Goal: Task Accomplishment & Management: Complete application form

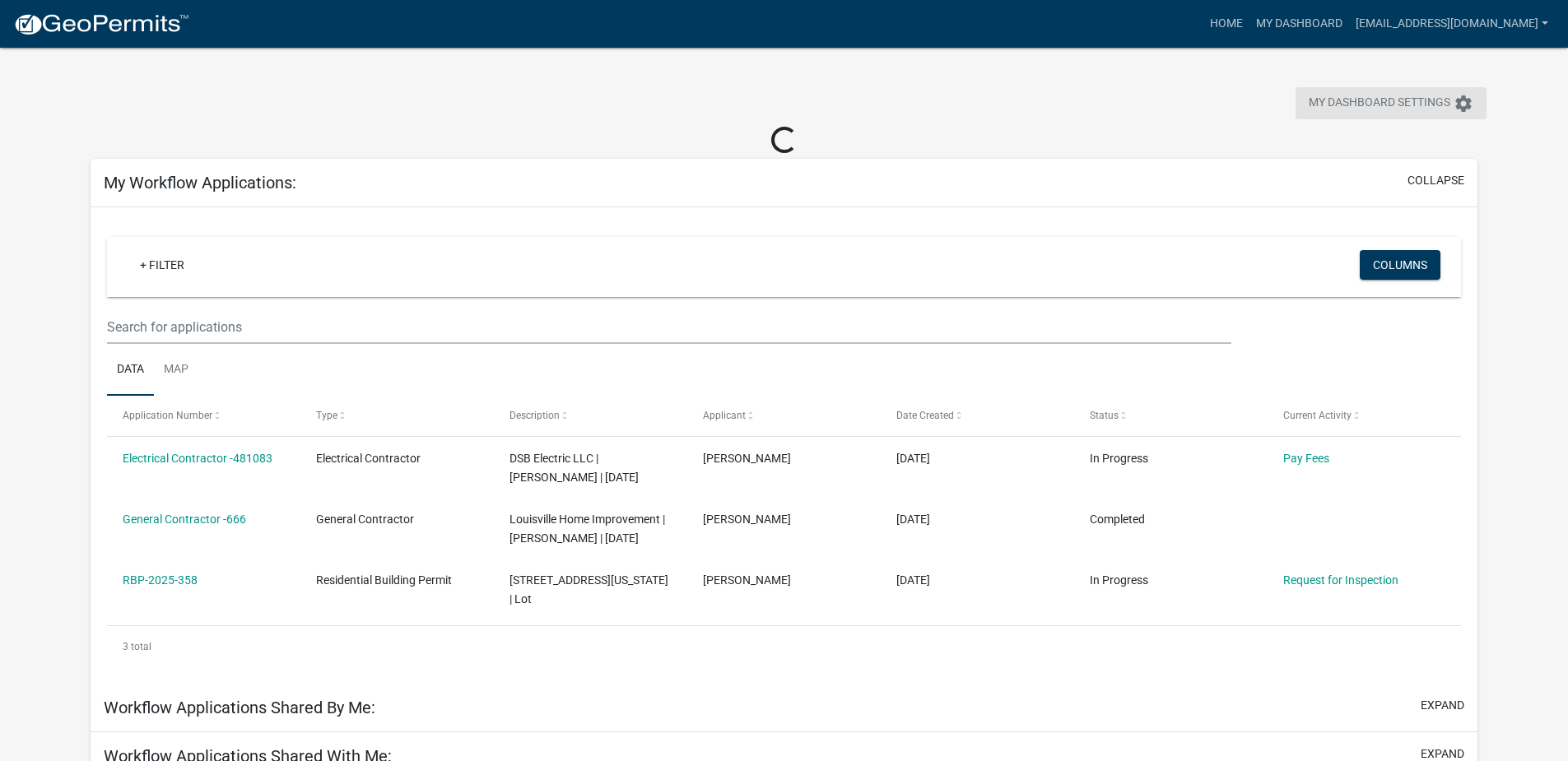
click at [1420, 99] on span "My Dashboard Settings" at bounding box center [1379, 103] width 142 height 20
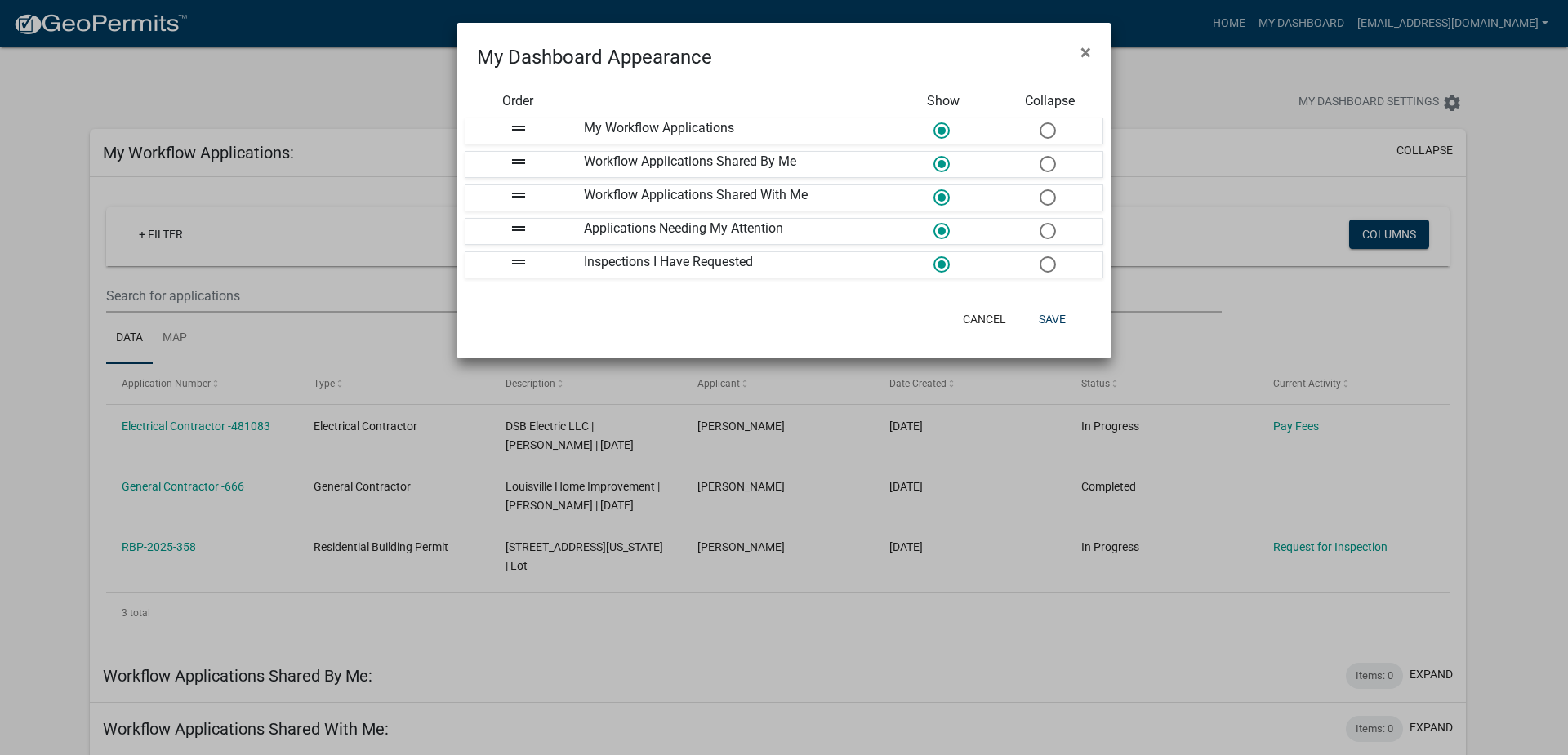
click at [962, 477] on ngb-modal-window "My Dashboard Appearance × Order Show Collapse drag_handle My Workflow Applicati…" at bounding box center [784, 378] width 1568 height 755
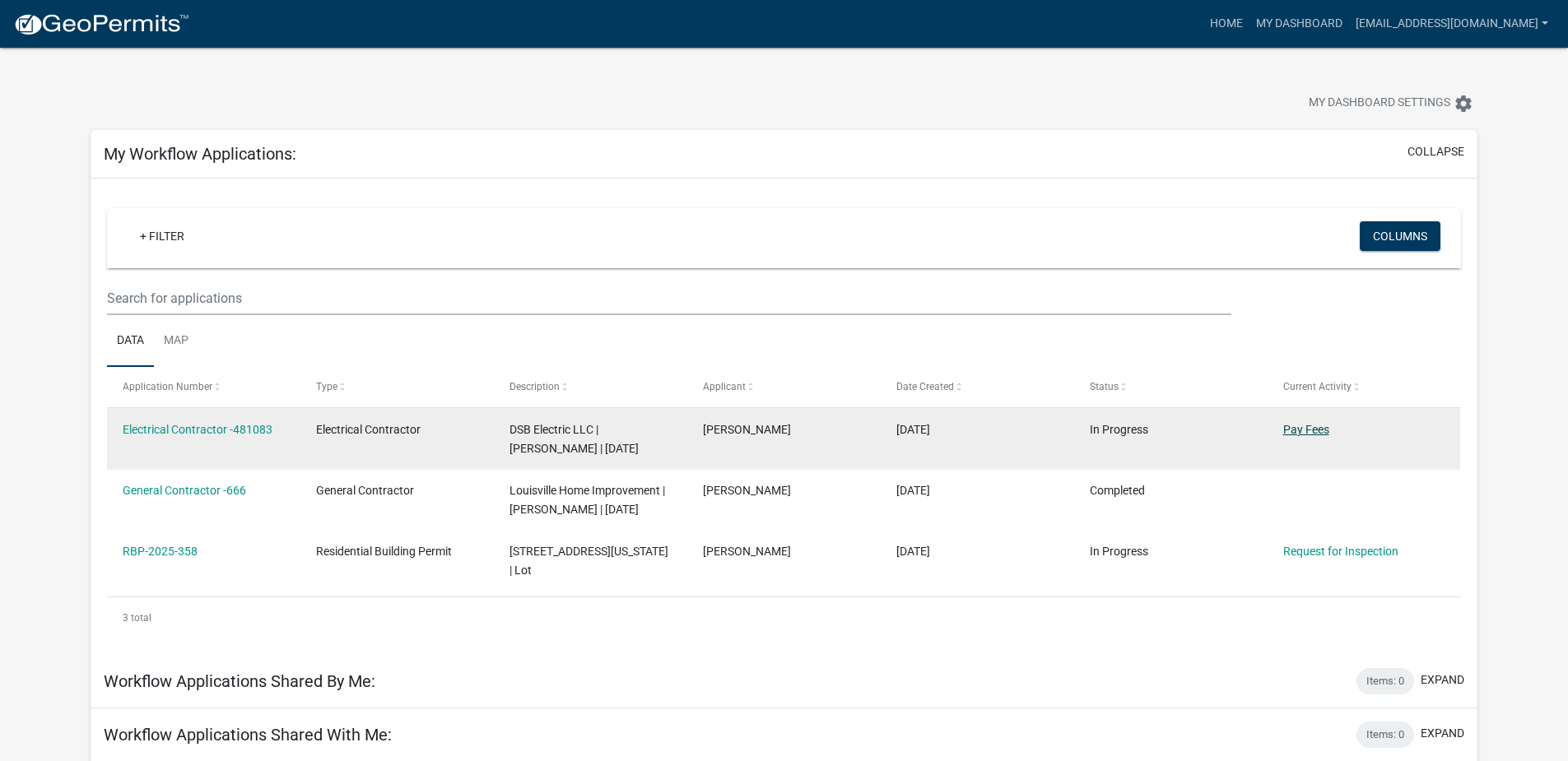
click at [1314, 429] on link "Pay Fees" at bounding box center [1306, 429] width 46 height 13
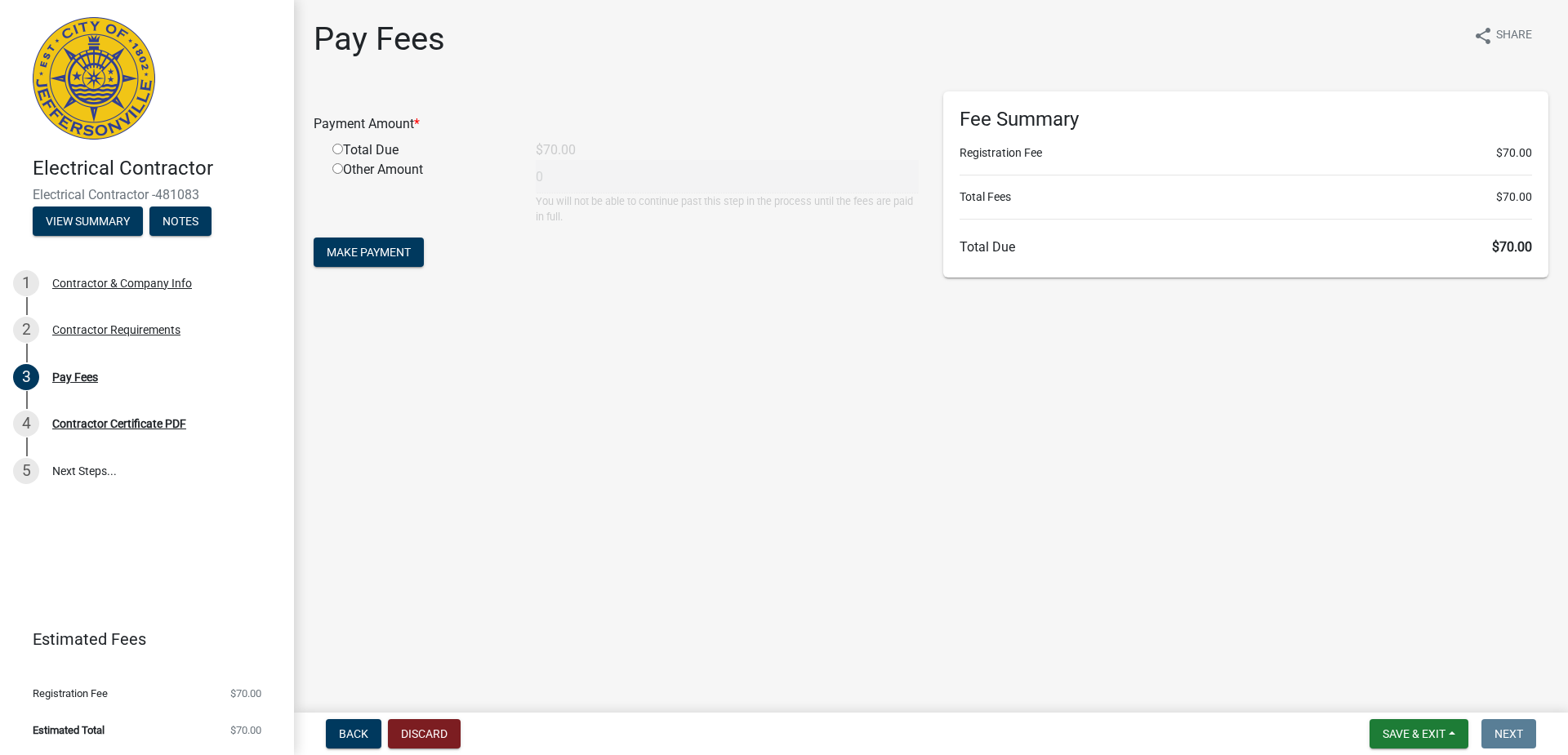
click at [341, 152] on input "radio" at bounding box center [337, 148] width 10 height 10
radio input "true"
type input "70"
click at [388, 253] on span "Make Payment" at bounding box center [369, 251] width 84 height 13
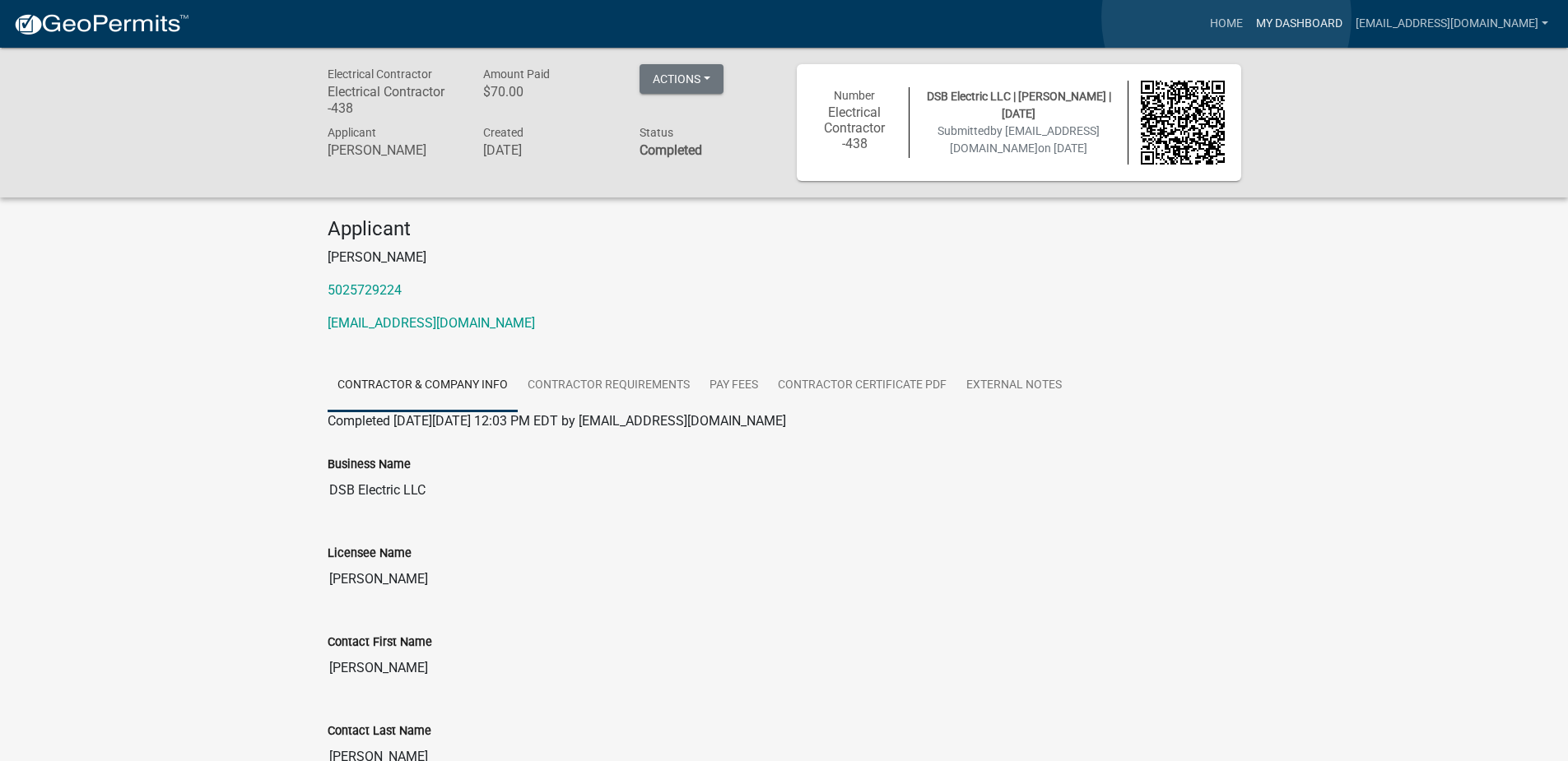
click at [1250, 17] on link "My Dashboard" at bounding box center [1299, 24] width 99 height 31
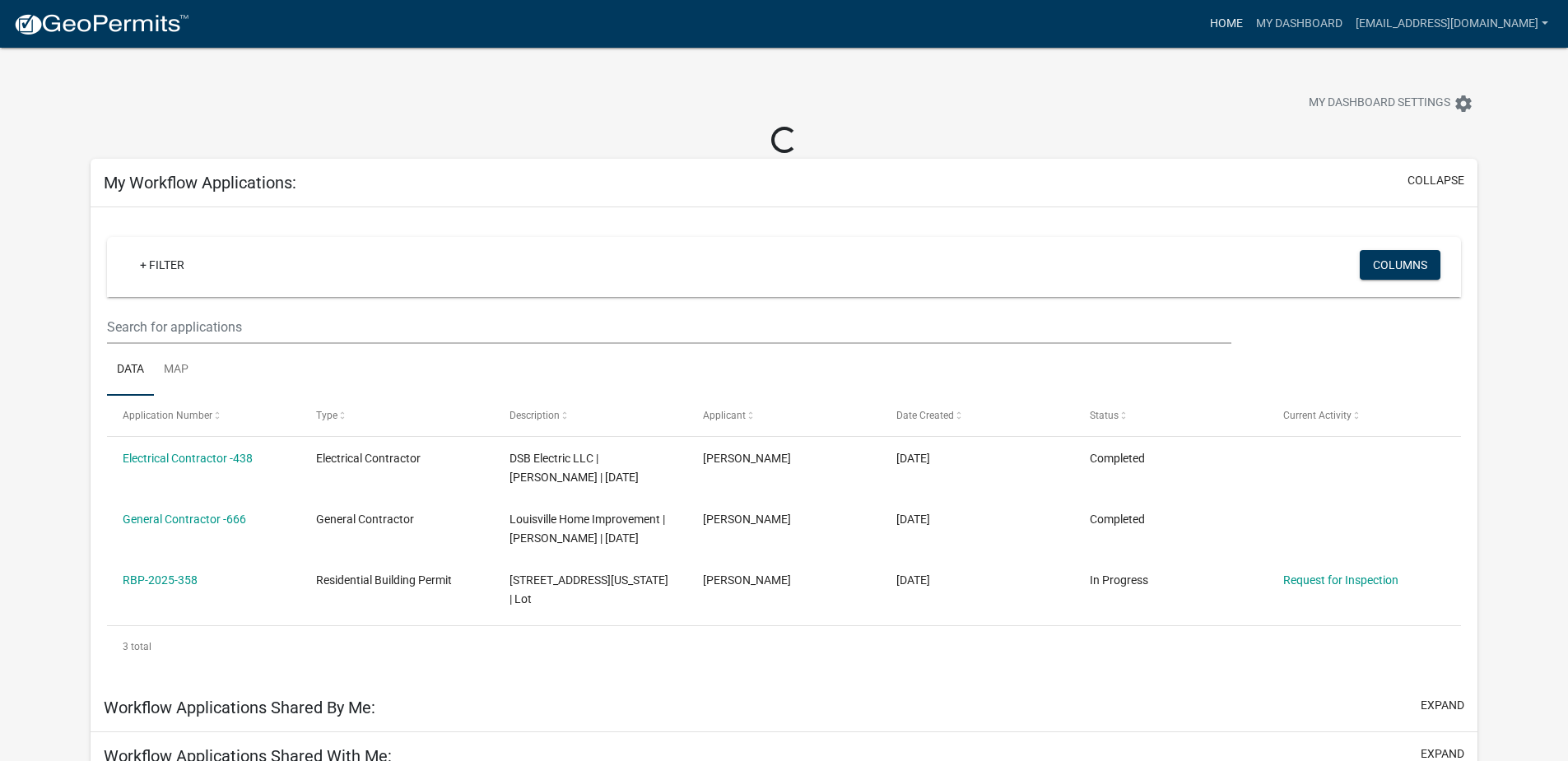
click at [1203, 22] on link "Home" at bounding box center [1226, 24] width 46 height 31
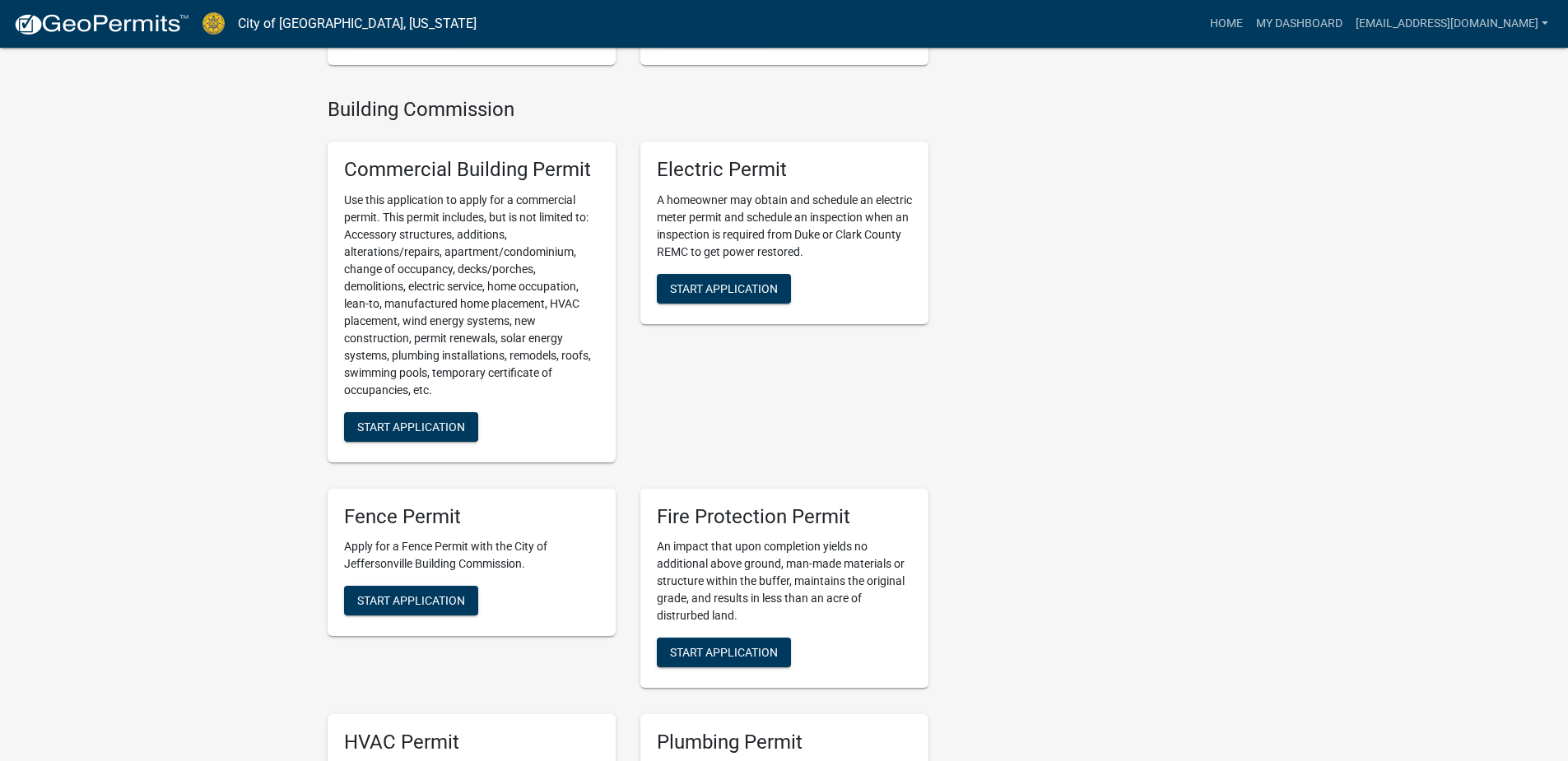
scroll to position [412, 0]
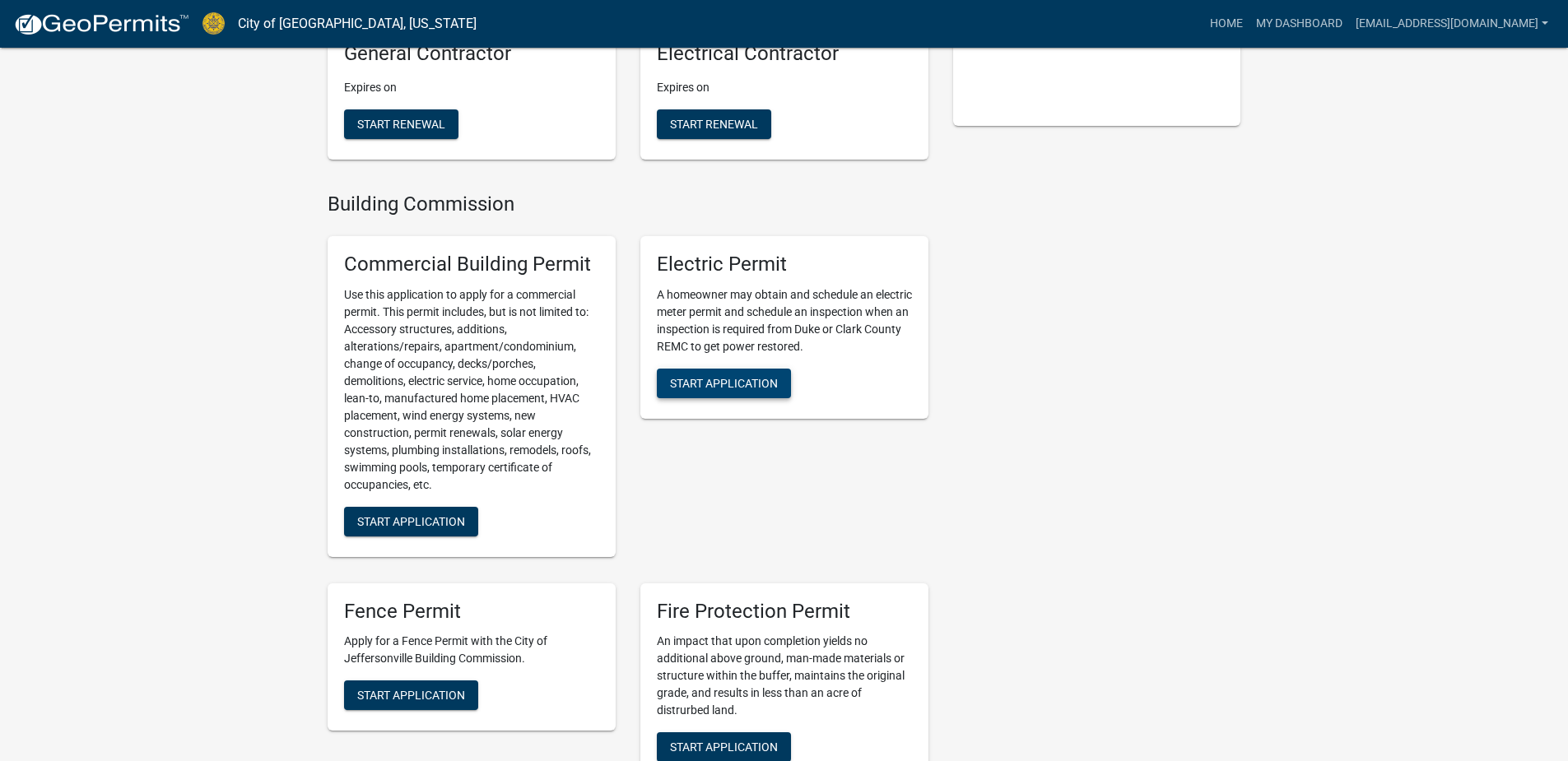
click at [715, 389] on span "Start Application" at bounding box center [724, 382] width 108 height 13
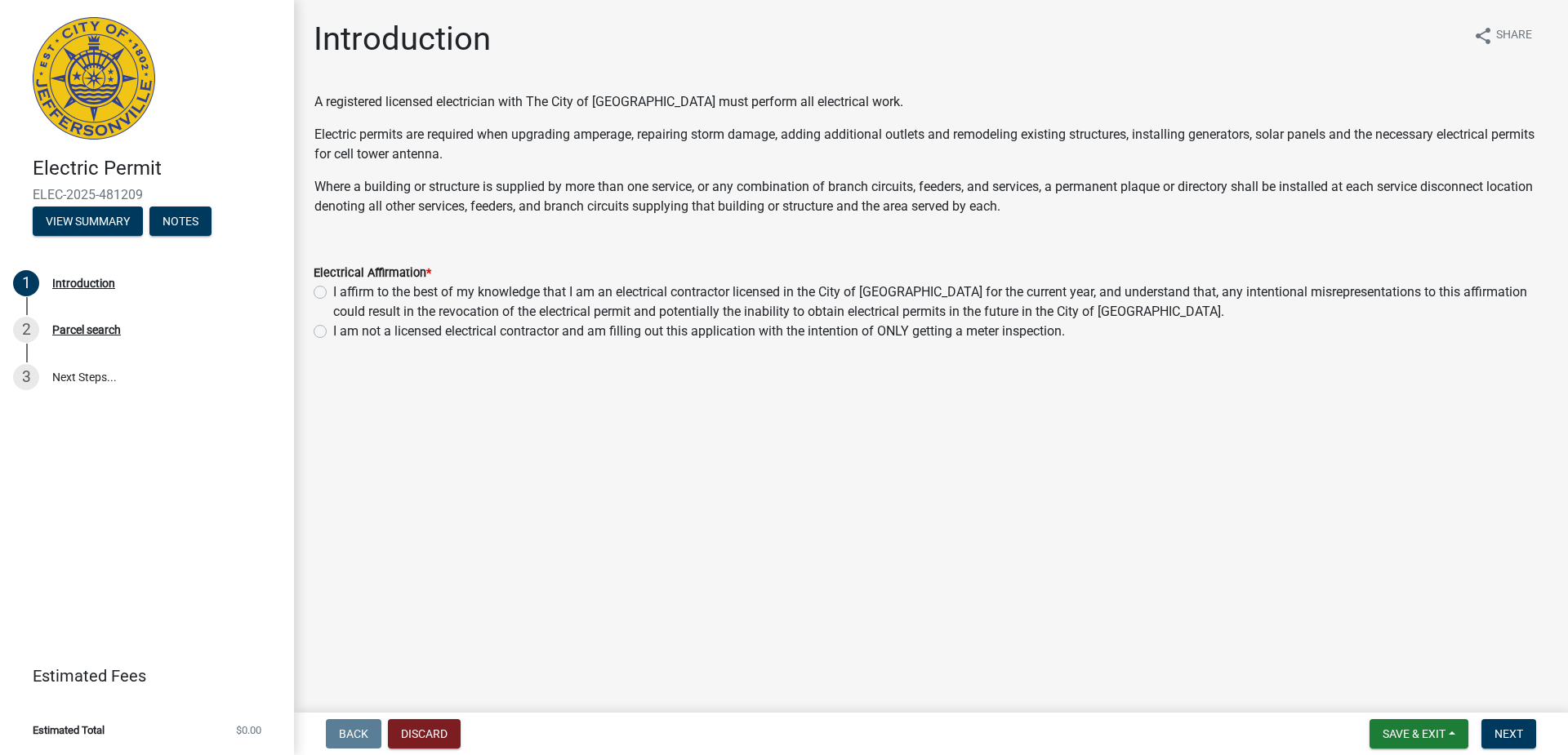
click at [333, 295] on label "I affirm to the best of my knowledge that I am an electrical contractor license…" at bounding box center [941, 302] width 1215 height 39
click at [333, 293] on input "I affirm to the best of my knowledge that I am an electrical contractor license…" at bounding box center [338, 287] width 10 height 10
radio input "true"
click at [1502, 737] on span "Next" at bounding box center [1508, 734] width 28 height 13
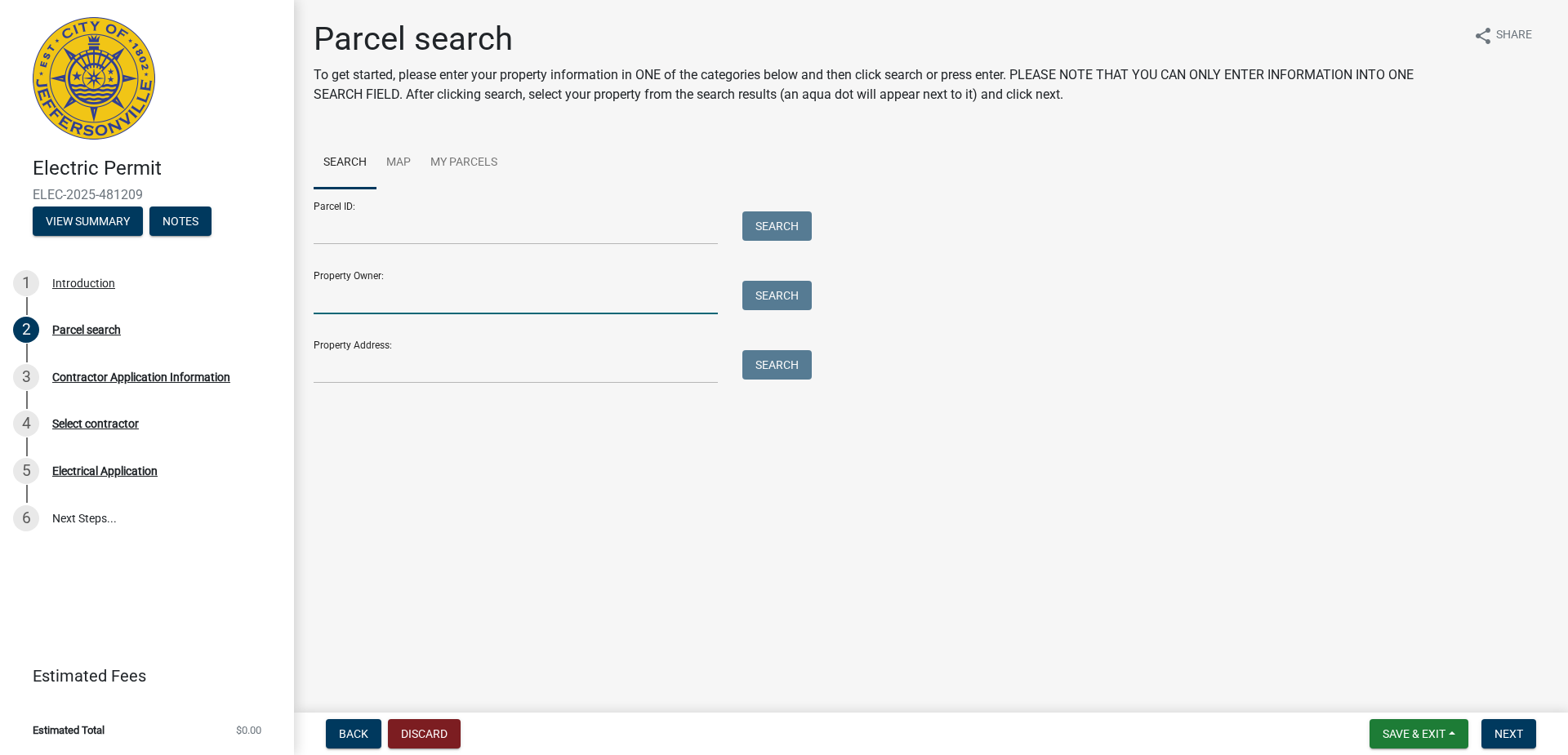
click at [367, 307] on input "Property Owner:" at bounding box center [515, 297] width 404 height 33
type input "Colton Kinnamen"
type input "740 Mechanic Street, Jeffersonville Indiana"
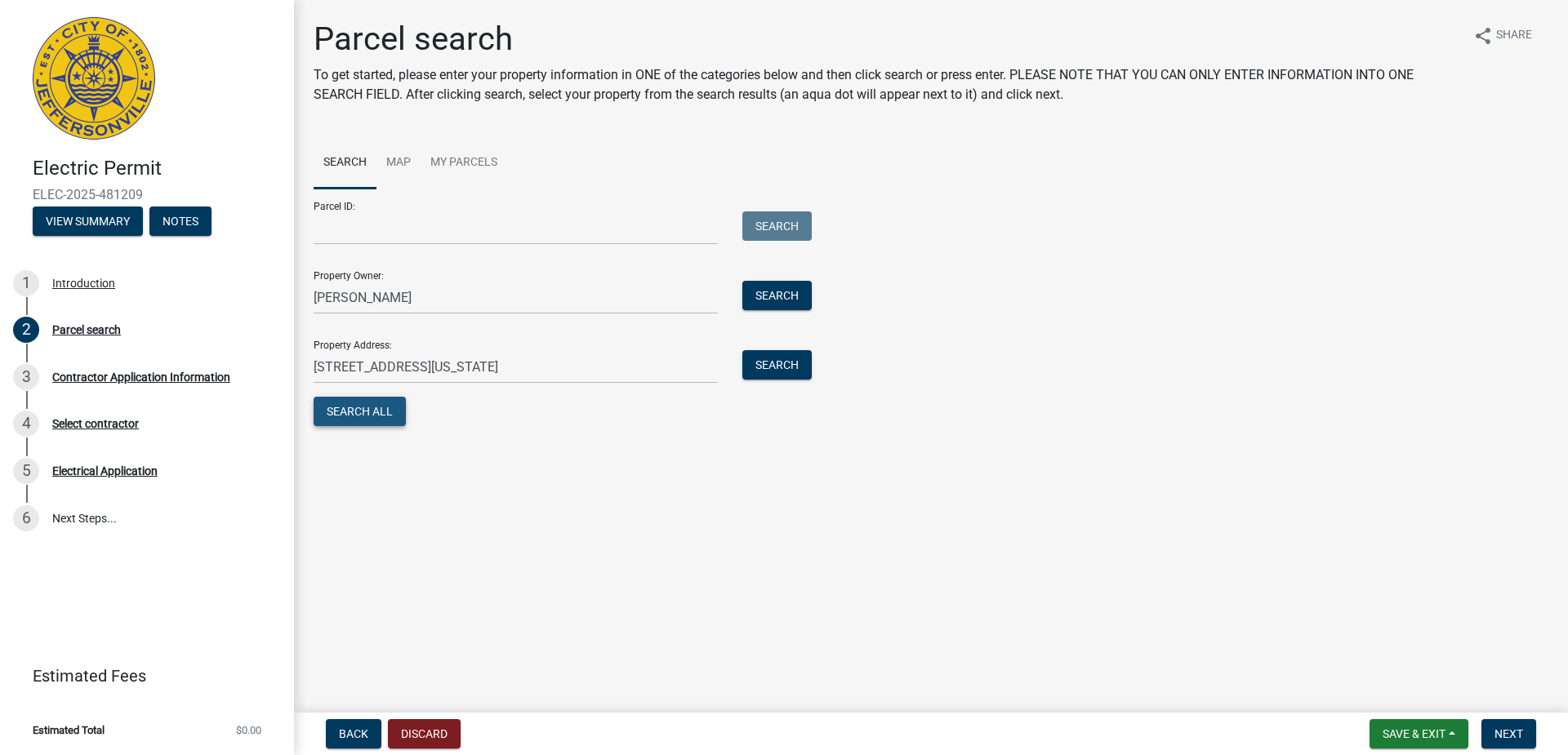
click at [364, 409] on button "Search All" at bounding box center [360, 411] width 93 height 29
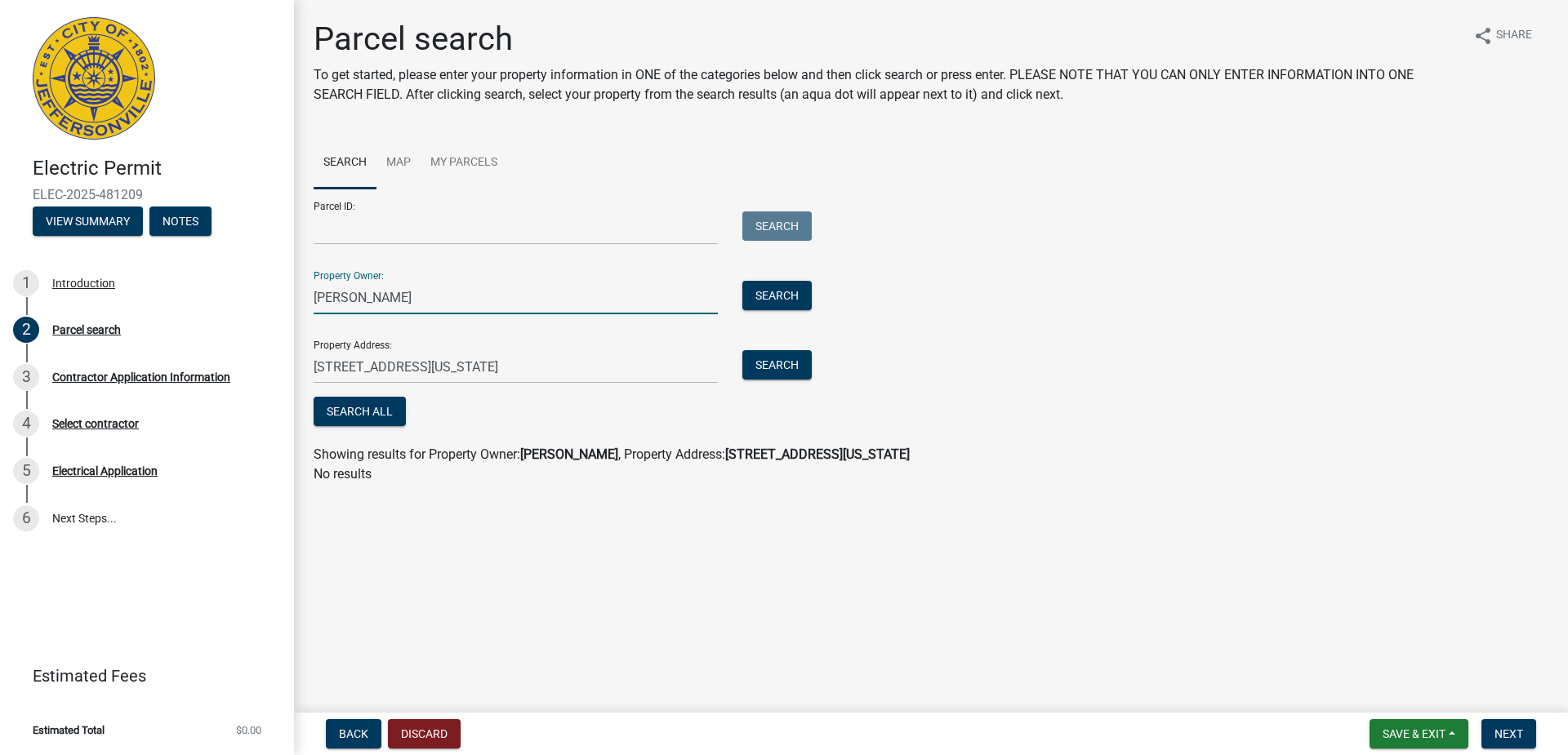
click at [421, 298] on input "Colton Kinnamen" at bounding box center [515, 297] width 404 height 33
drag, startPoint x: 421, startPoint y: 298, endPoint x: 300, endPoint y: 285, distance: 121.7
click at [300, 285] on div "Parcel search To get started, please enter your property information in ONE of …" at bounding box center [931, 259] width 1274 height 480
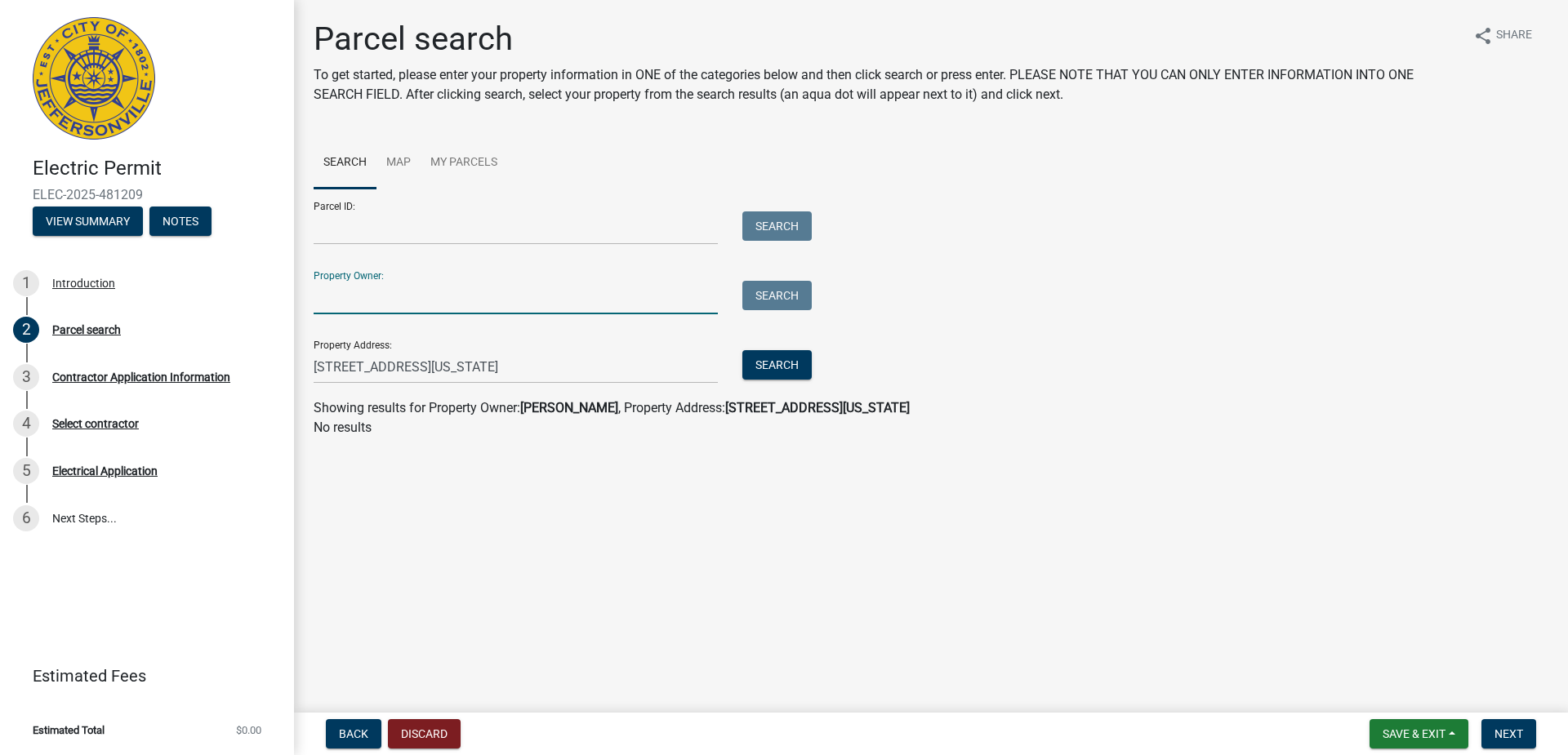
click at [418, 300] on input "Property Owner:" at bounding box center [515, 297] width 404 height 33
click at [766, 359] on button "Search" at bounding box center [777, 365] width 70 height 29
click at [598, 408] on strong "740 Mechanic Street, Jeffersonville Indiana" at bounding box center [622, 408] width 185 height 15
click at [597, 396] on wm-search-parcel-data-activity-input "Search Map My Parcels Parcel ID: Search Property Owner: Search Property Address…" at bounding box center [930, 287] width 1235 height 300
click at [387, 293] on input "Property Owner:" at bounding box center [515, 297] width 404 height 33
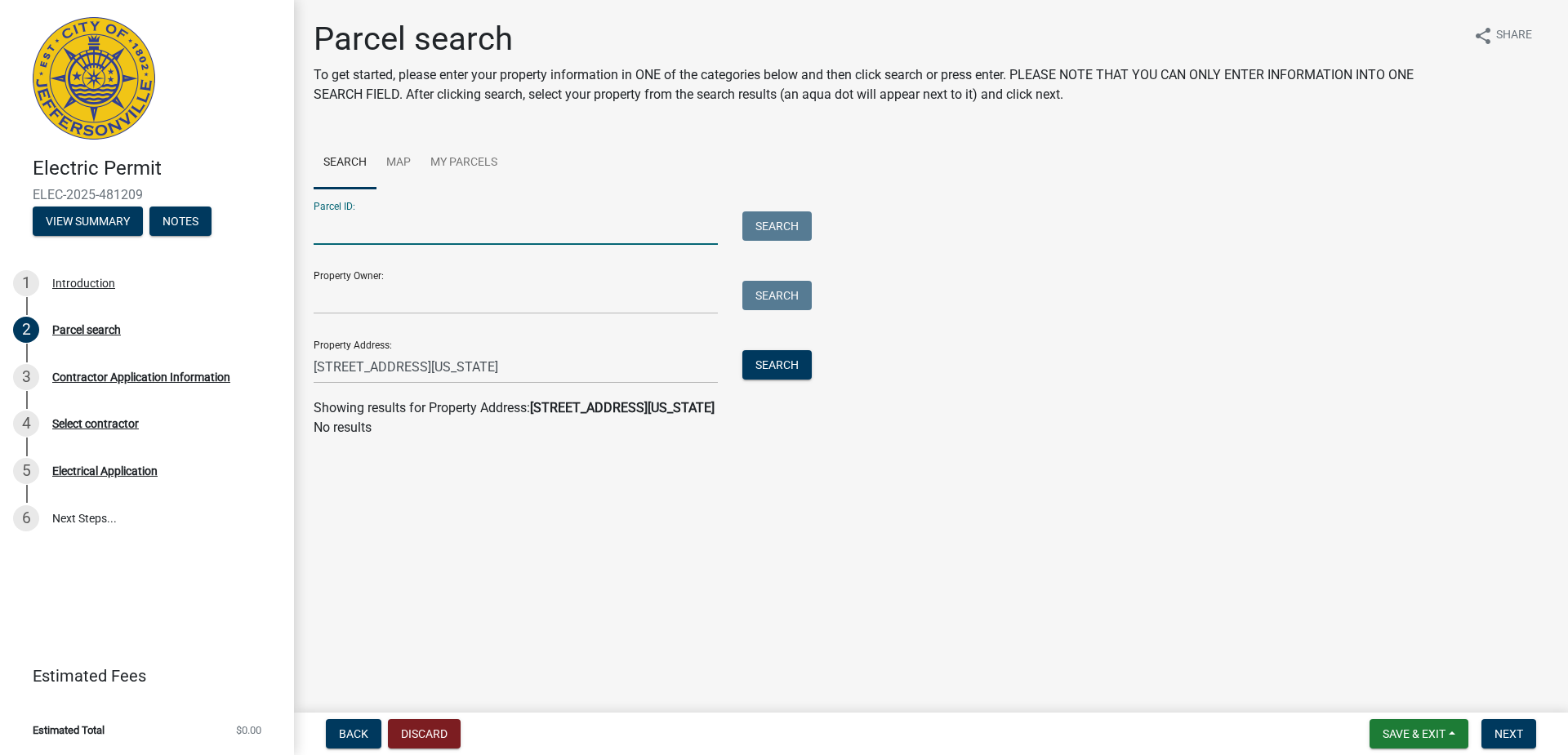
click at [557, 227] on input "Parcel ID:" at bounding box center [515, 227] width 404 height 33
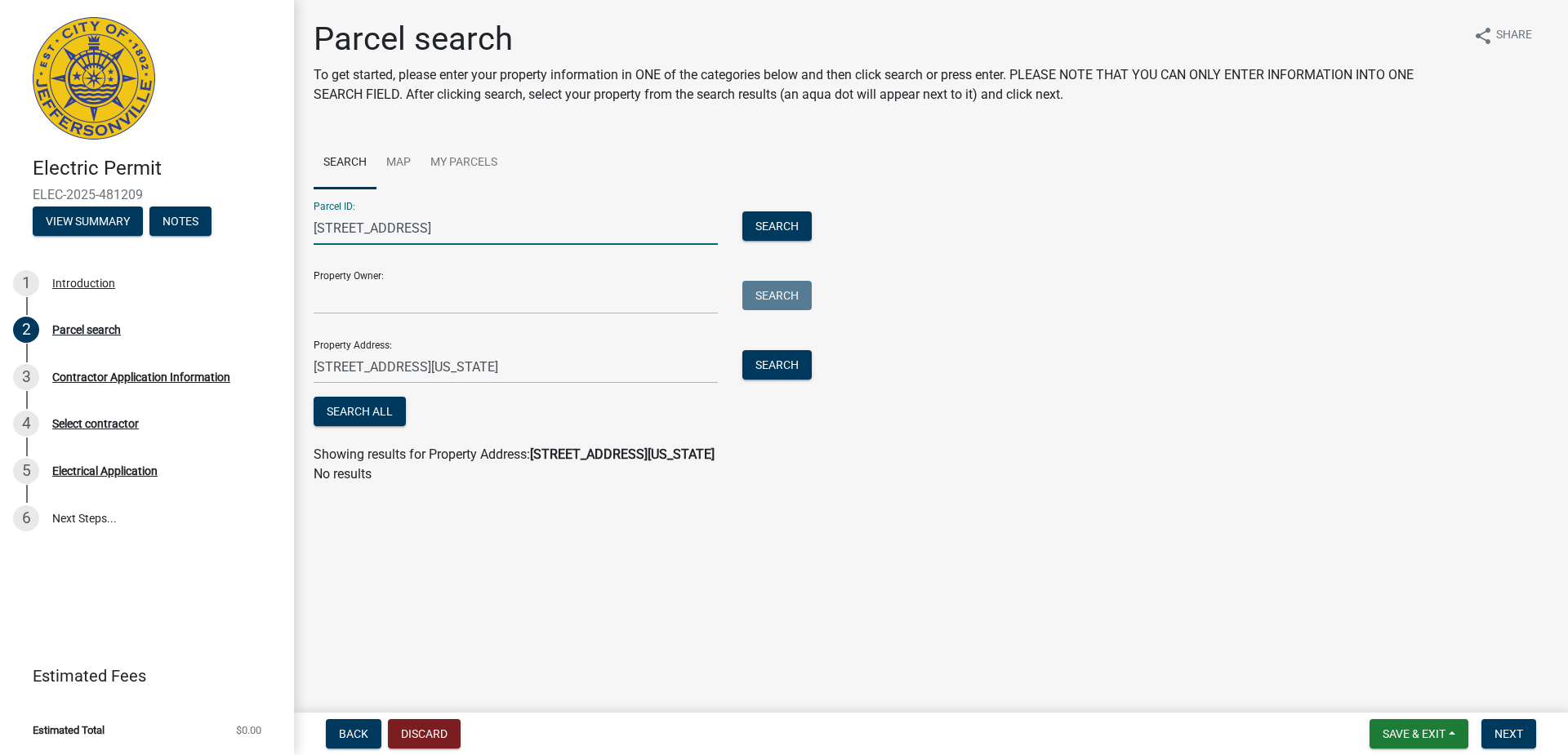
type input "740 mechanic st"
click at [493, 282] on input "Property Owner:" at bounding box center [515, 297] width 404 height 33
type input "Colton Kinnamen"
click at [1499, 728] on span "Next" at bounding box center [1508, 734] width 28 height 13
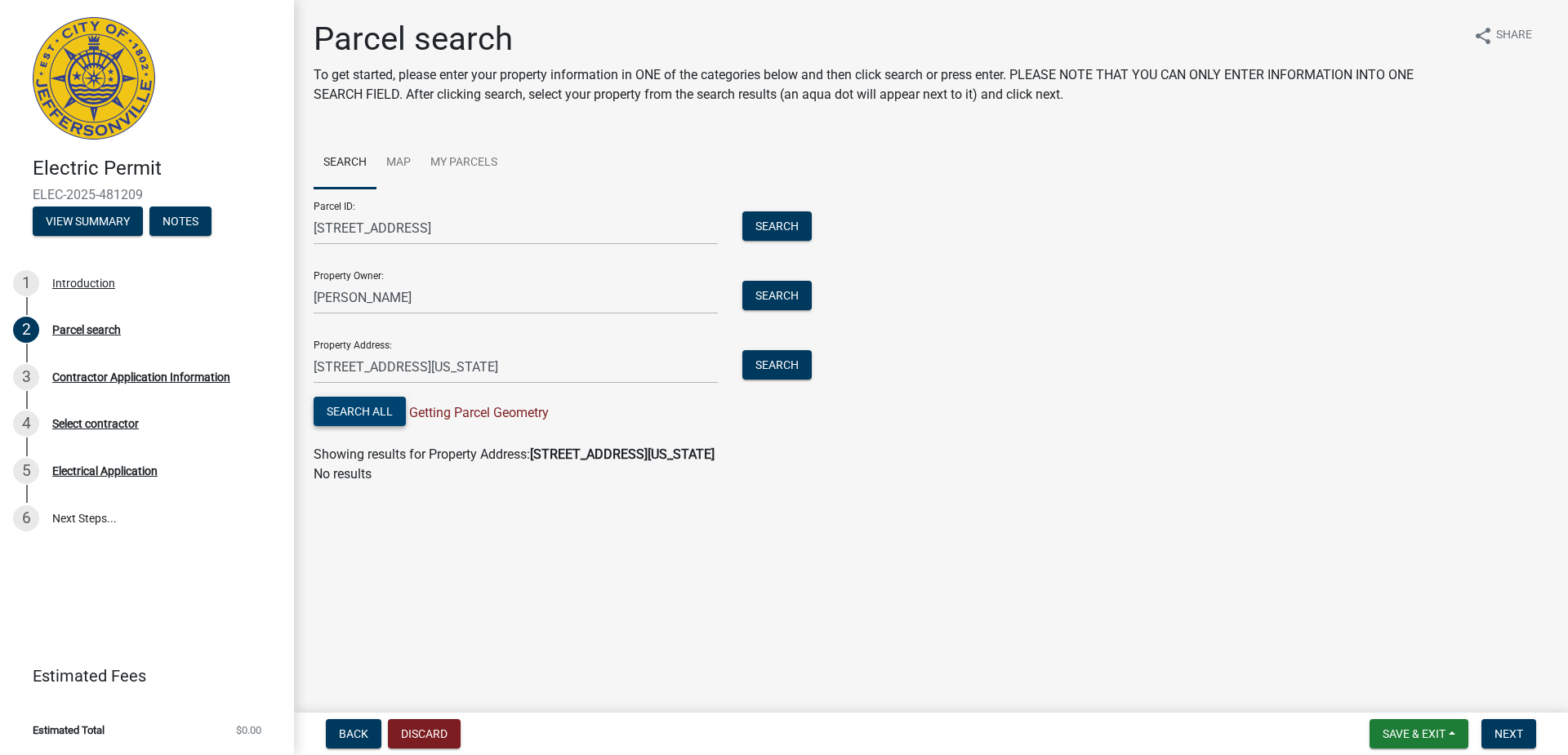
click at [369, 411] on button "Search All" at bounding box center [360, 411] width 93 height 29
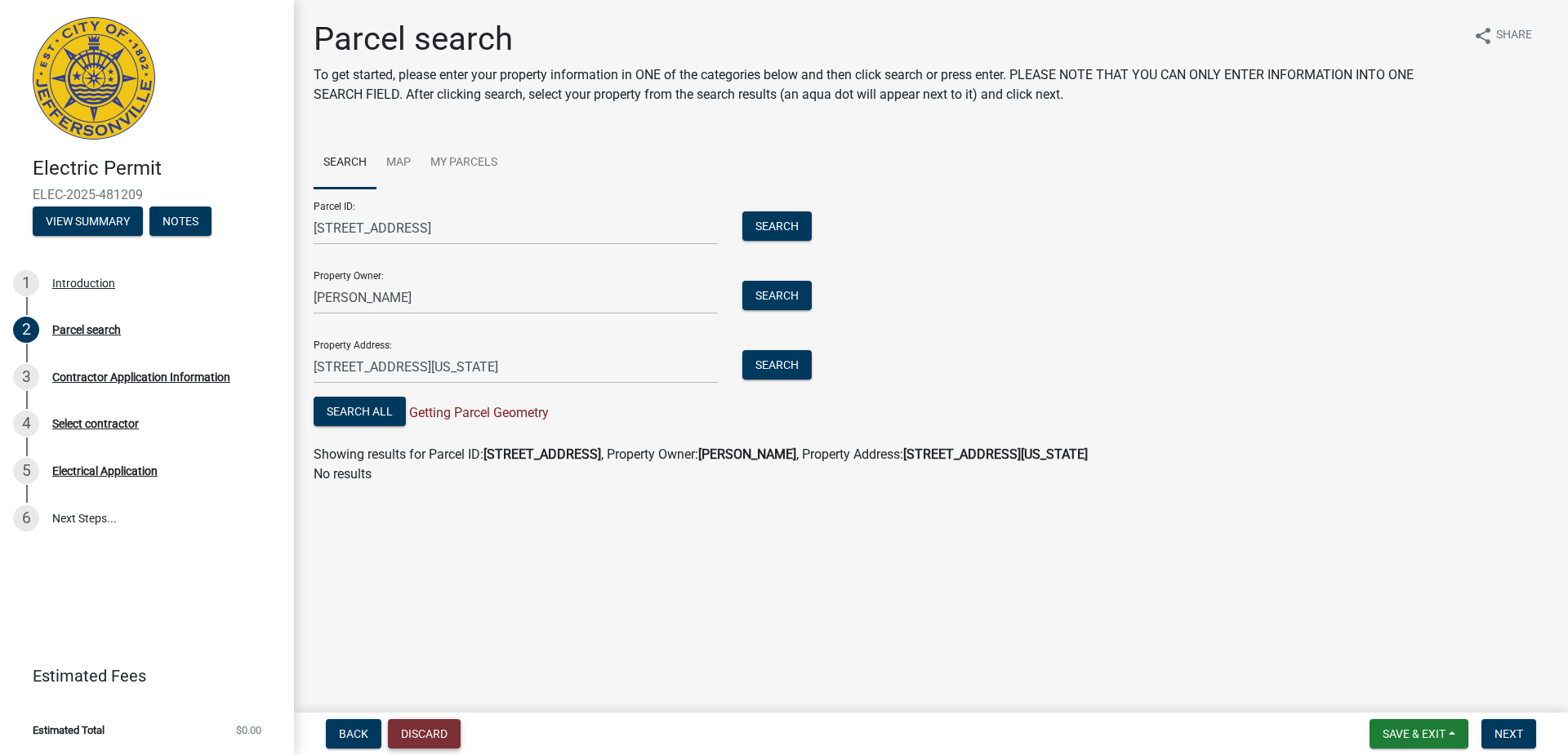
click at [430, 725] on button "Discard" at bounding box center [424, 734] width 73 height 29
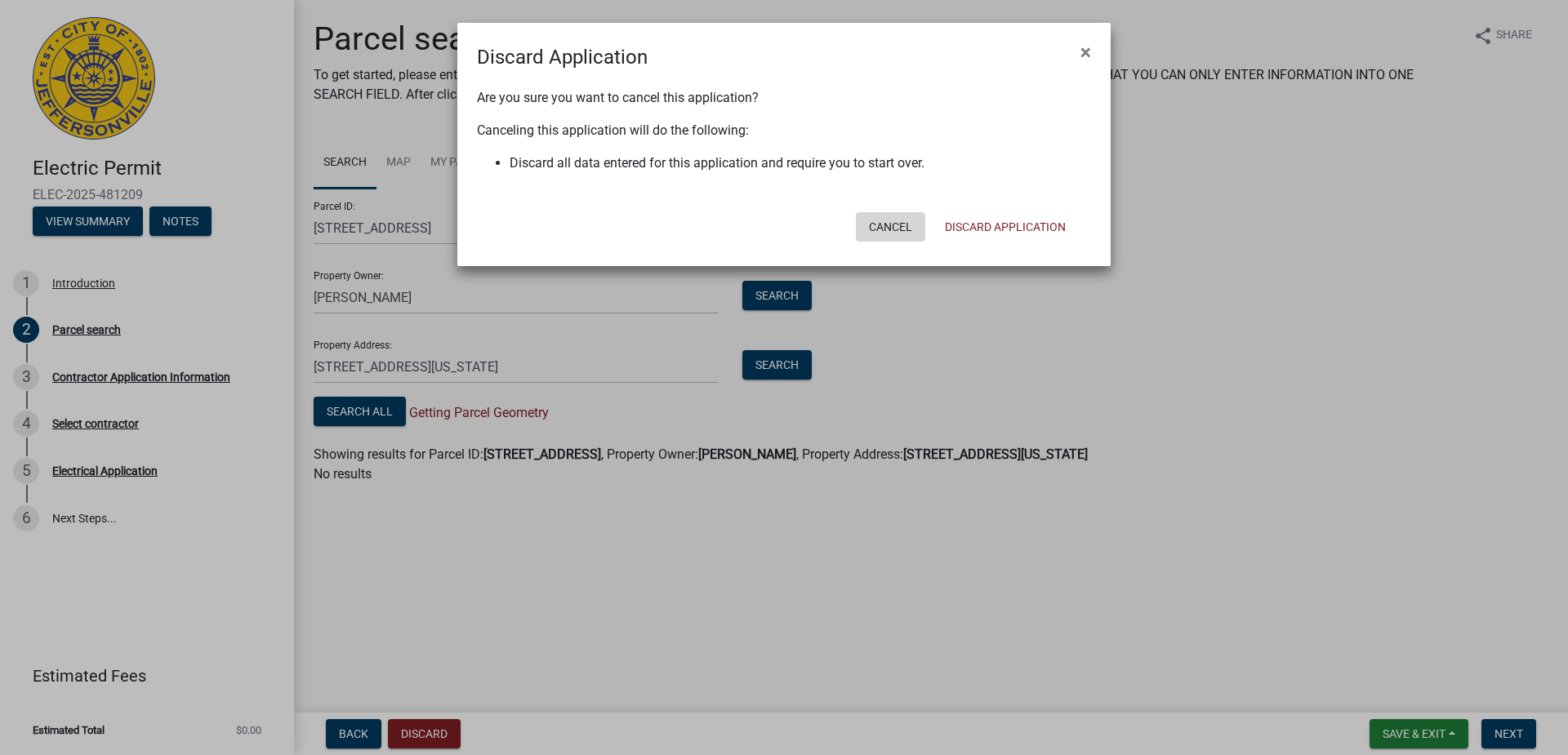
click at [886, 233] on button "Cancel" at bounding box center [890, 226] width 70 height 29
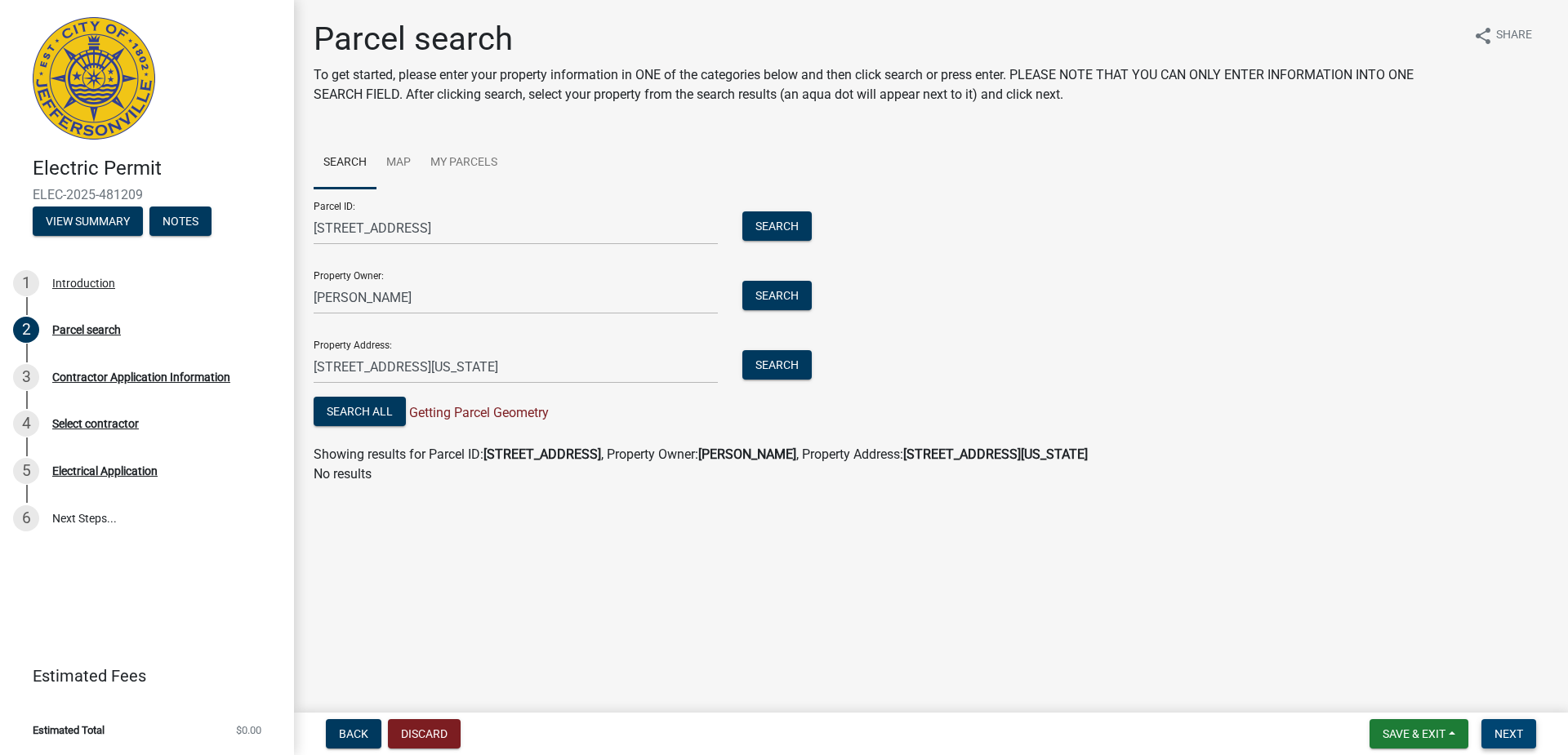
click at [1503, 726] on button "Next" at bounding box center [1509, 734] width 55 height 29
click at [1503, 734] on span "Next" at bounding box center [1508, 734] width 28 height 13
click at [784, 371] on button "Search" at bounding box center [777, 365] width 70 height 29
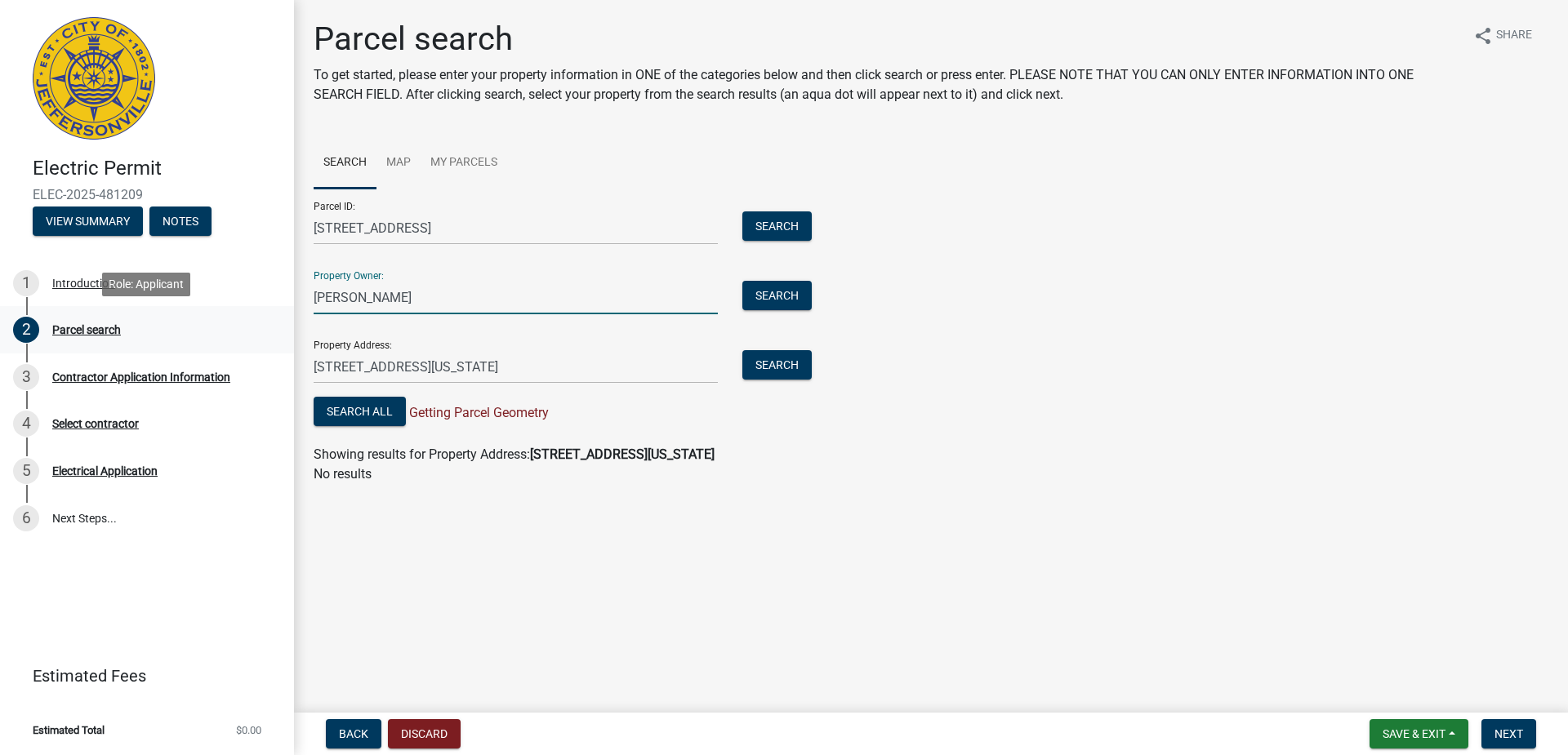
drag, startPoint x: 526, startPoint y: 304, endPoint x: 289, endPoint y: 318, distance: 237.4
click at [289, 318] on div "Electric Permit ELEC-2025-481209 View Summary Notes 1 Introduction 2 Parcel sea…" at bounding box center [784, 378] width 1568 height 755
click at [762, 361] on button "Search" at bounding box center [777, 365] width 70 height 29
click at [428, 304] on input "Property Owner:" at bounding box center [515, 297] width 404 height 33
type input "Colton Kinnamen"
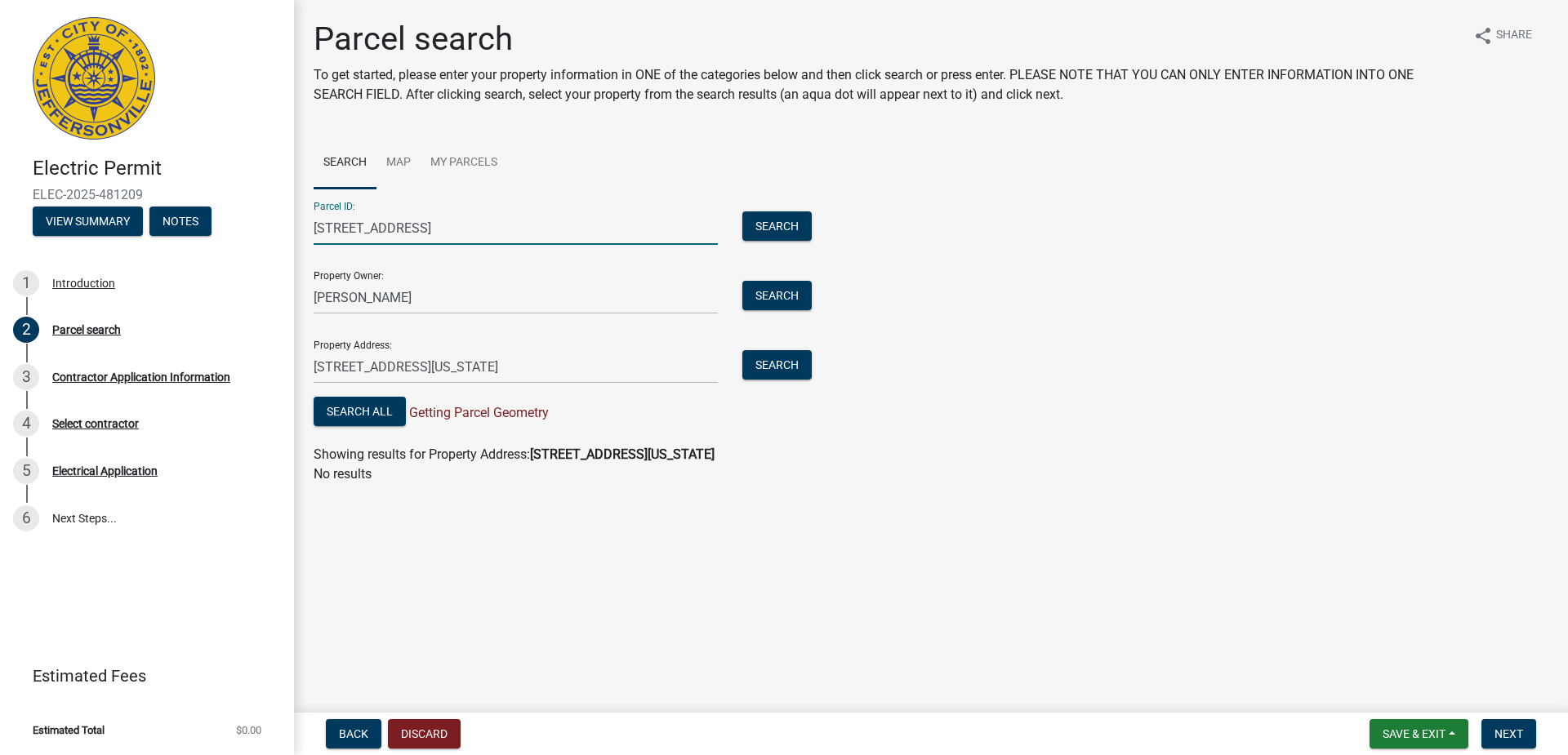
drag, startPoint x: 429, startPoint y: 234, endPoint x: 270, endPoint y: 199, distance: 162.8
click at [270, 199] on div "Electric Permit ELEC-2025-481209 View Summary Notes 1 Introduction 2 Parcel sea…" at bounding box center [784, 378] width 1568 height 755
click at [770, 369] on button "Search" at bounding box center [777, 365] width 70 height 29
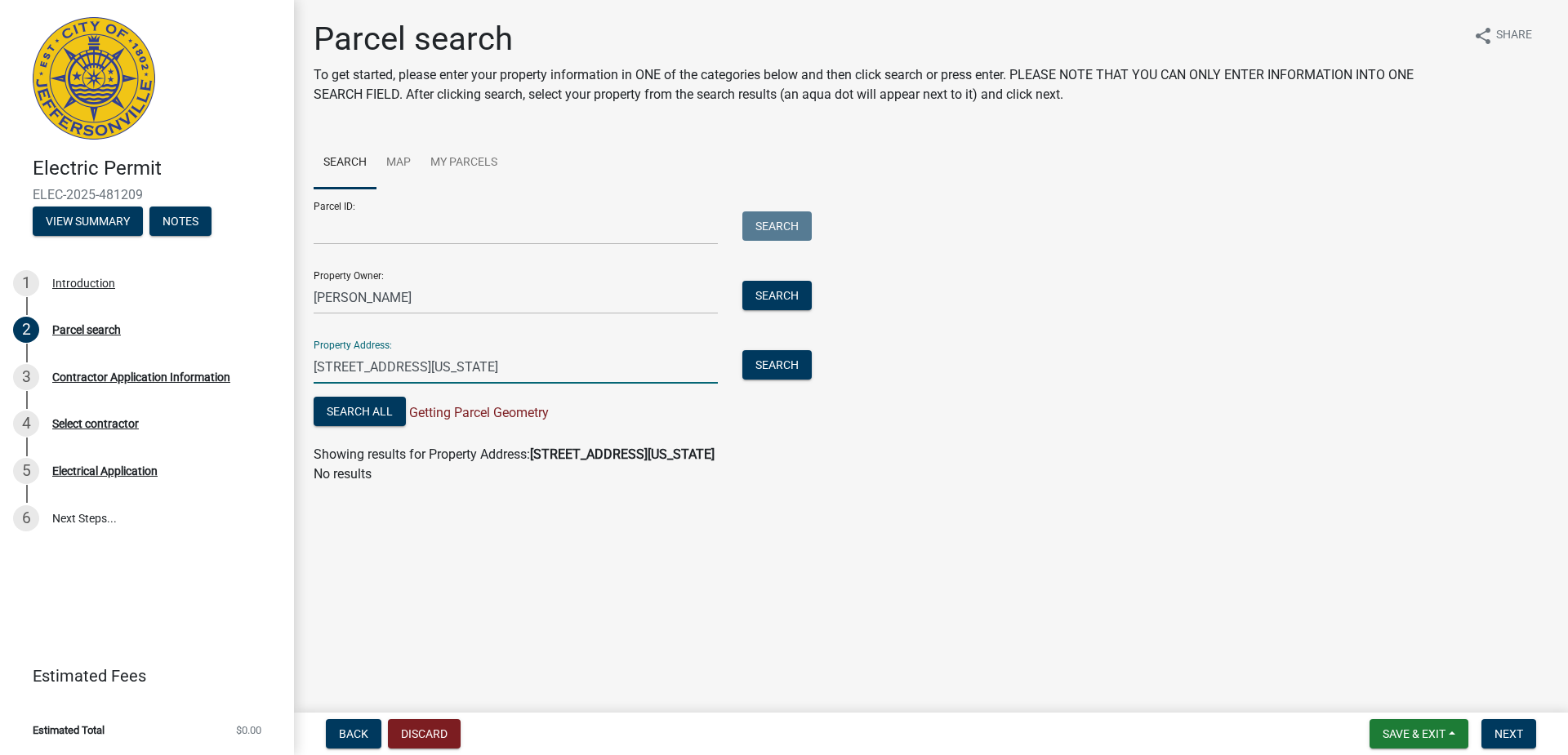
click at [616, 361] on input "740 Mechanic Street, Jeffersonville Indiana" at bounding box center [515, 366] width 404 height 33
click at [778, 359] on button "Search" at bounding box center [777, 365] width 70 height 29
drag, startPoint x: 611, startPoint y: 367, endPoint x: 566, endPoint y: 365, distance: 45.0
click at [566, 365] on input "740 Mechanic Street, Jeffersonville Indiana 47130" at bounding box center [515, 366] width 404 height 33
click at [439, 360] on input "740 Mechanic Street, Jeffersonville Indiana" at bounding box center [515, 366] width 404 height 33
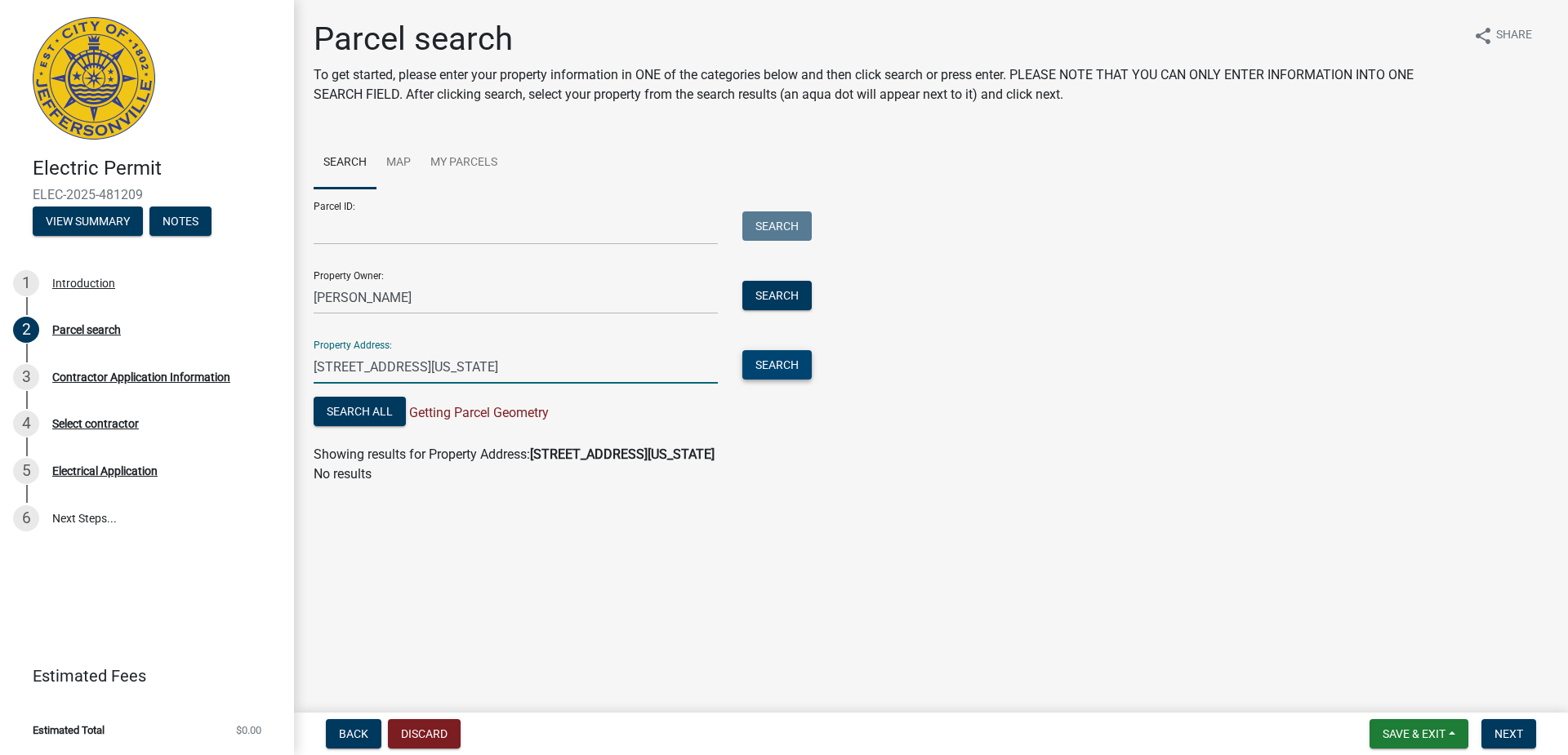
type input "740 Mechanic Street, 47130 Jeffersonville Indiana"
click at [781, 371] on button "Search" at bounding box center [777, 365] width 70 height 29
click at [544, 210] on div "Parcel ID: Search" at bounding box center [558, 217] width 490 height 57
click at [434, 163] on link "My Parcels" at bounding box center [463, 163] width 87 height 52
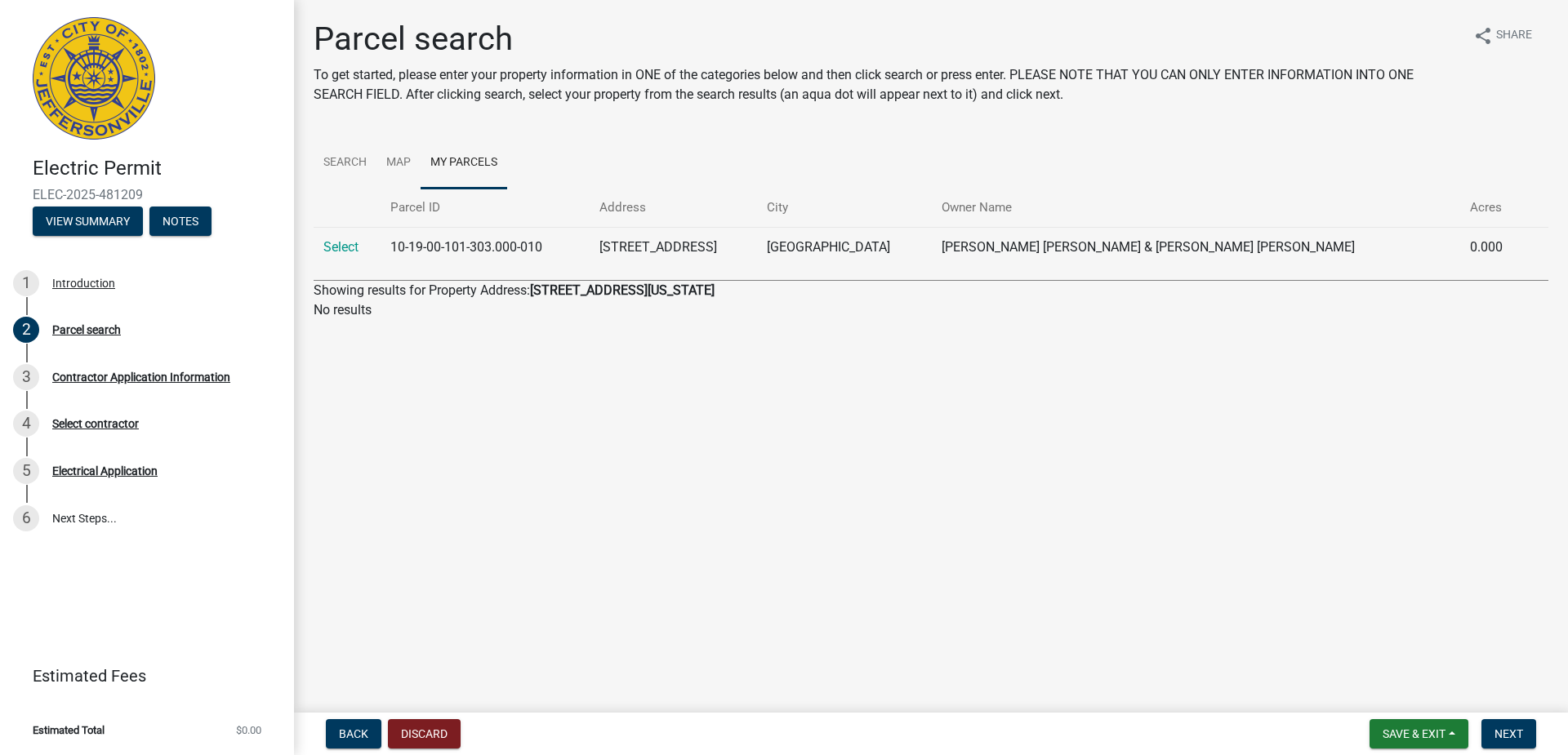
click at [531, 257] on td "10-19-00-101-303.000-010" at bounding box center [485, 247] width 209 height 40
click at [323, 249] on td "Select" at bounding box center [347, 247] width 67 height 40
click at [333, 241] on link "Select" at bounding box center [341, 247] width 35 height 15
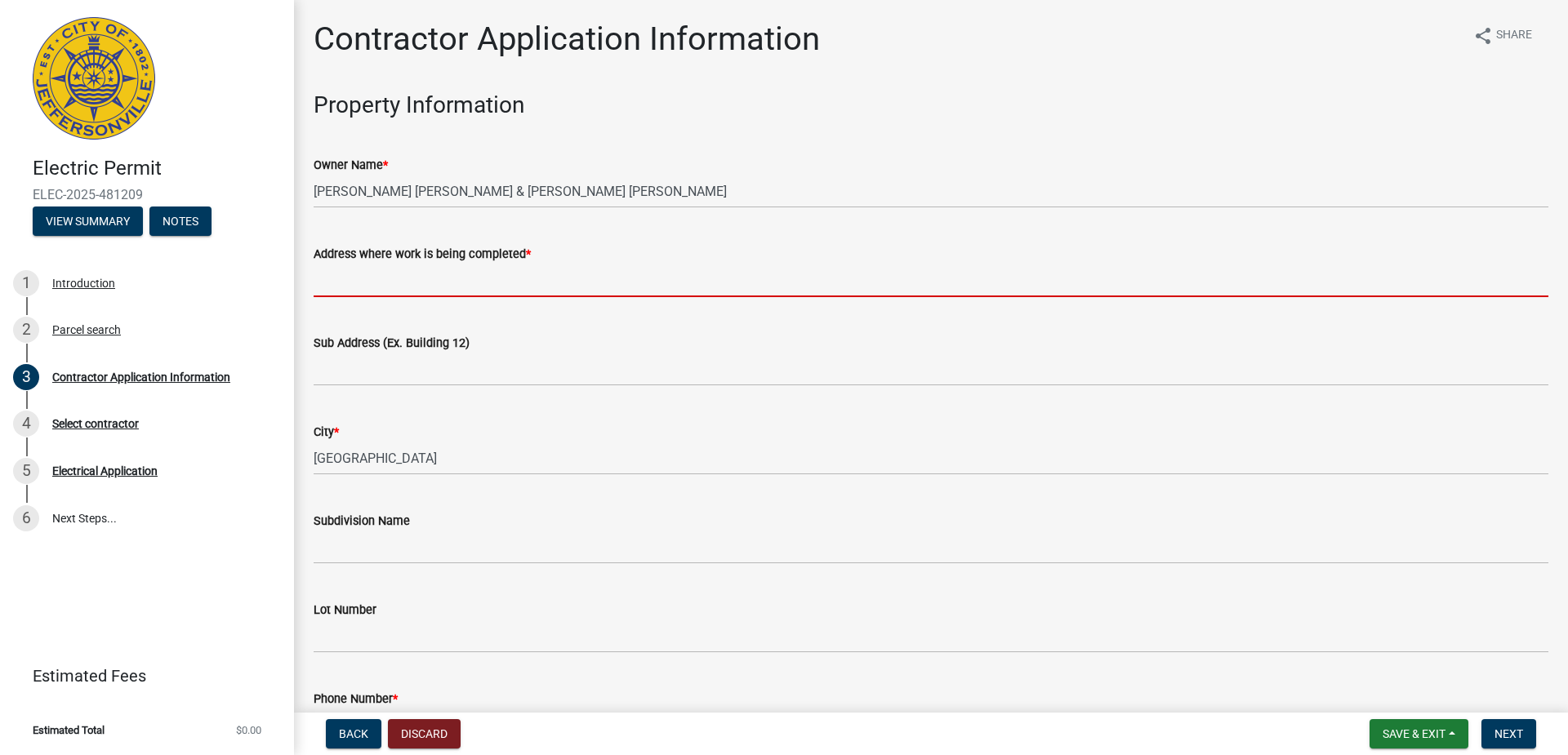
click at [466, 285] on input "Address where work is being completed *" at bounding box center [930, 280] width 1235 height 33
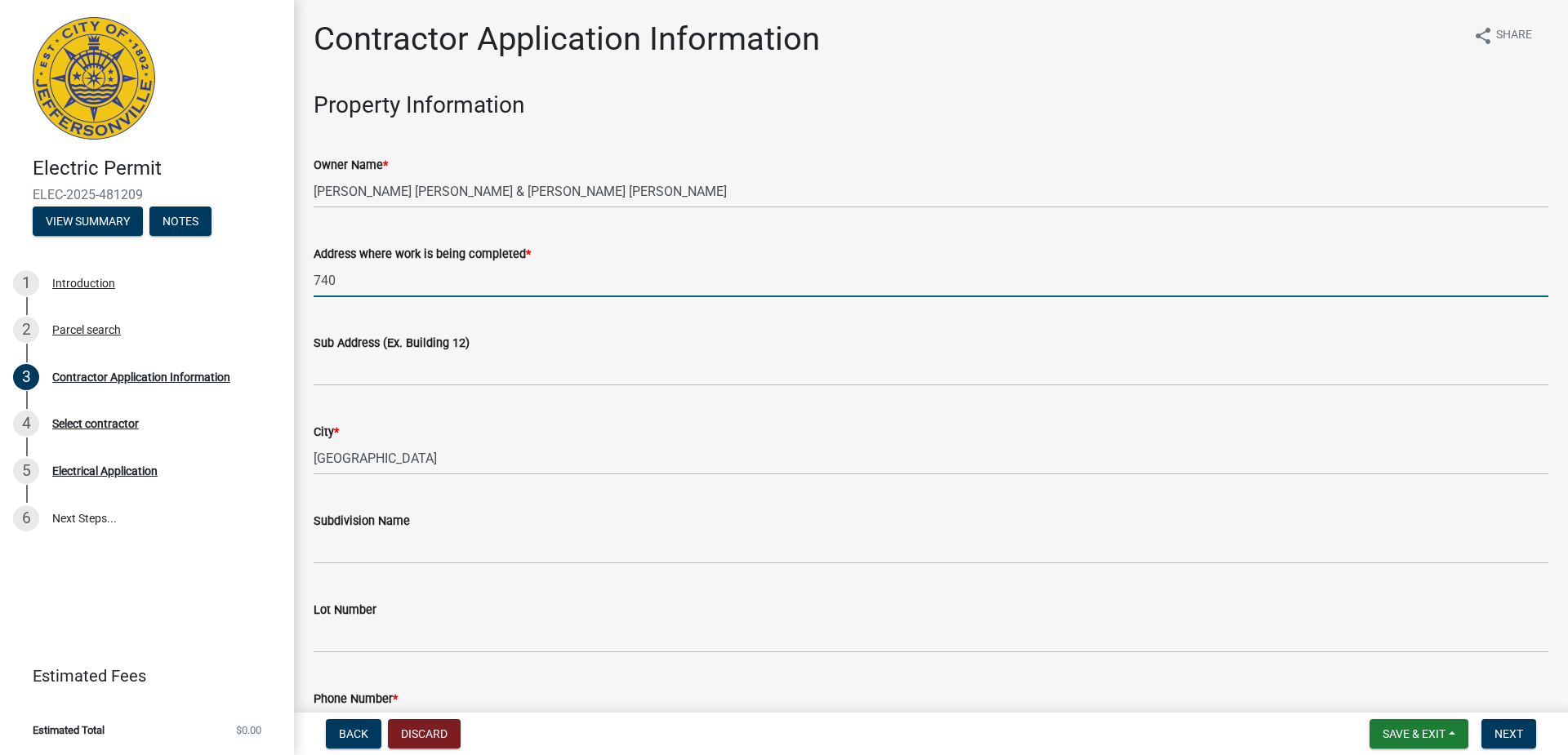
type input "740 Mechanic Street Jeffersonville Indiana 47130"
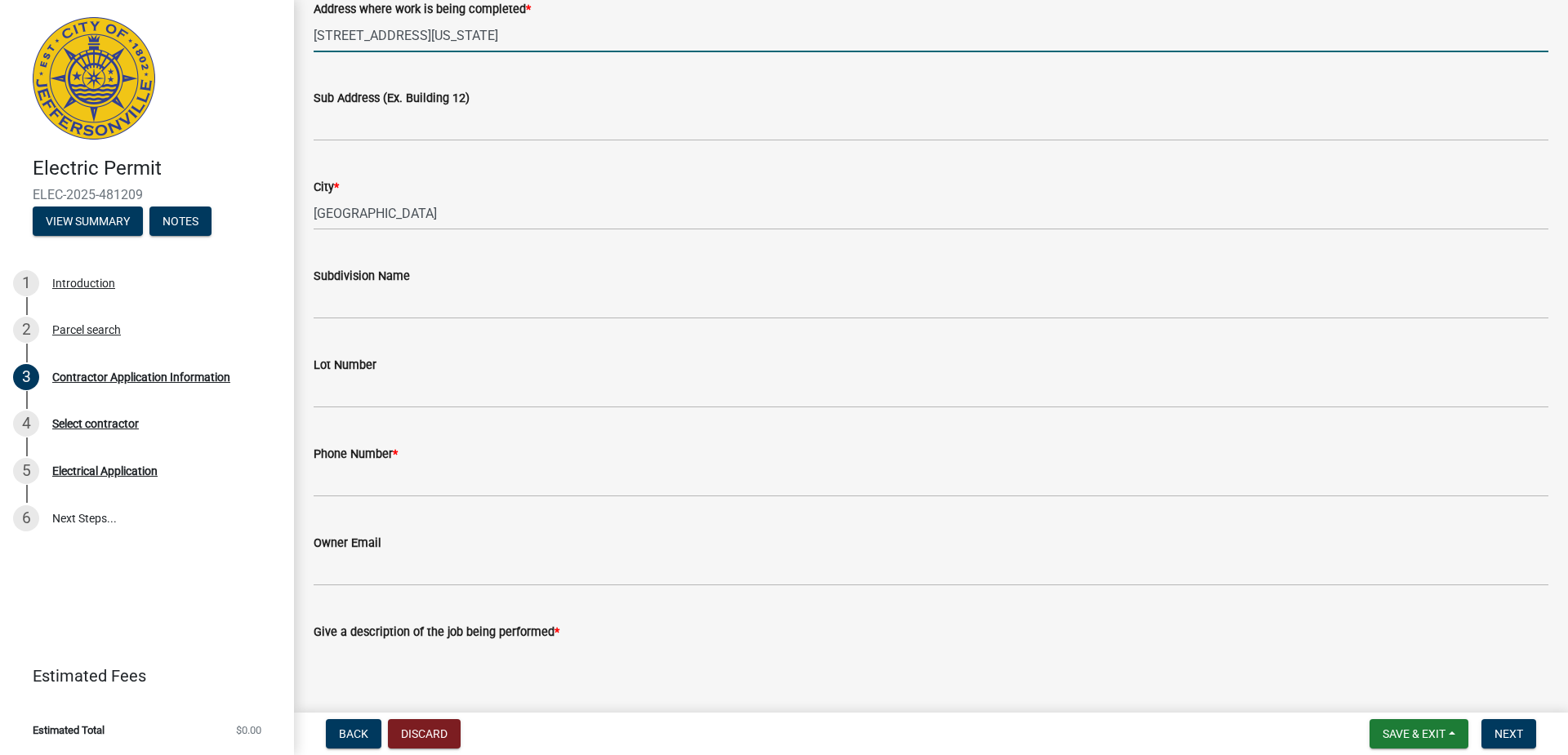
scroll to position [327, 0]
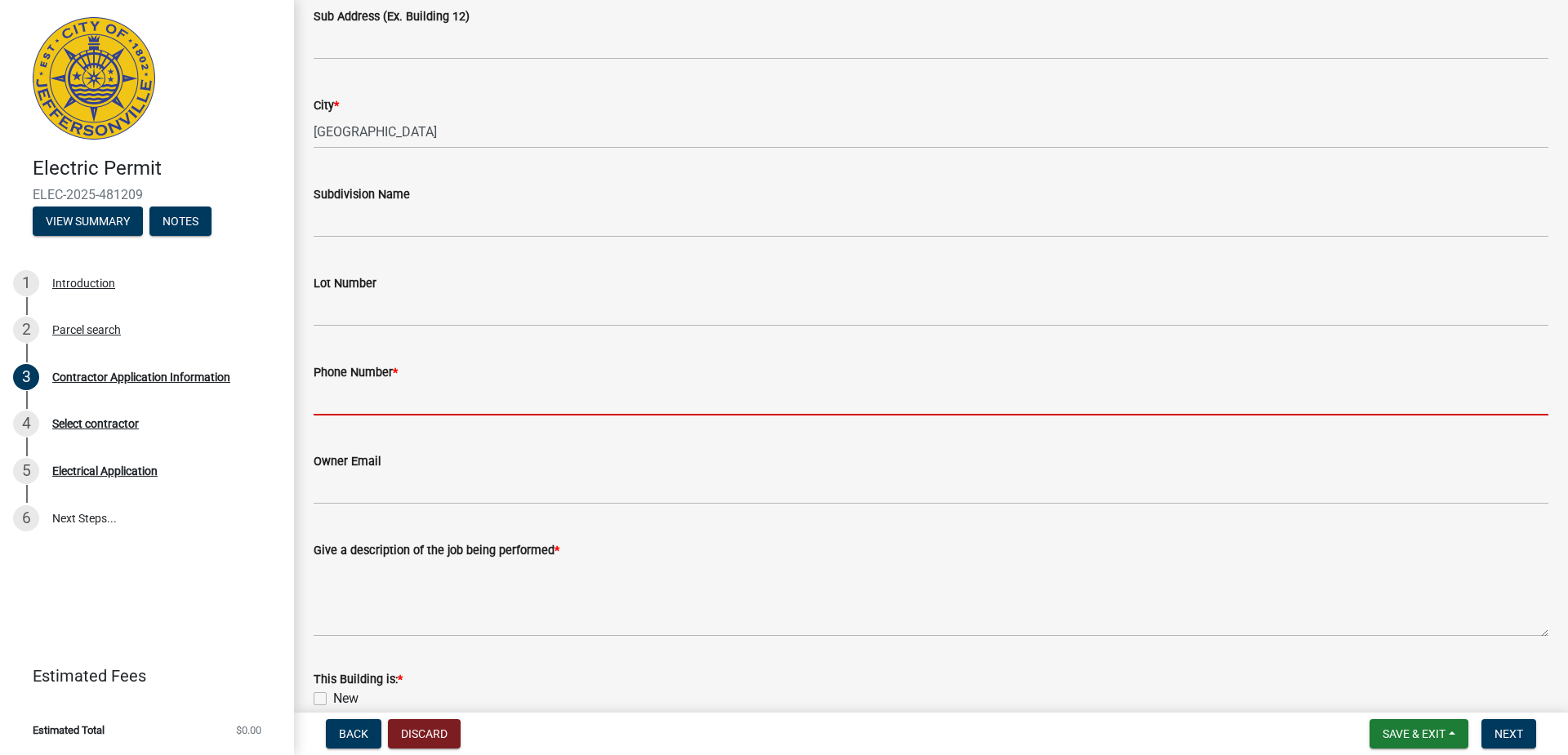
click at [413, 396] on input "Phone Number *" at bounding box center [930, 398] width 1235 height 33
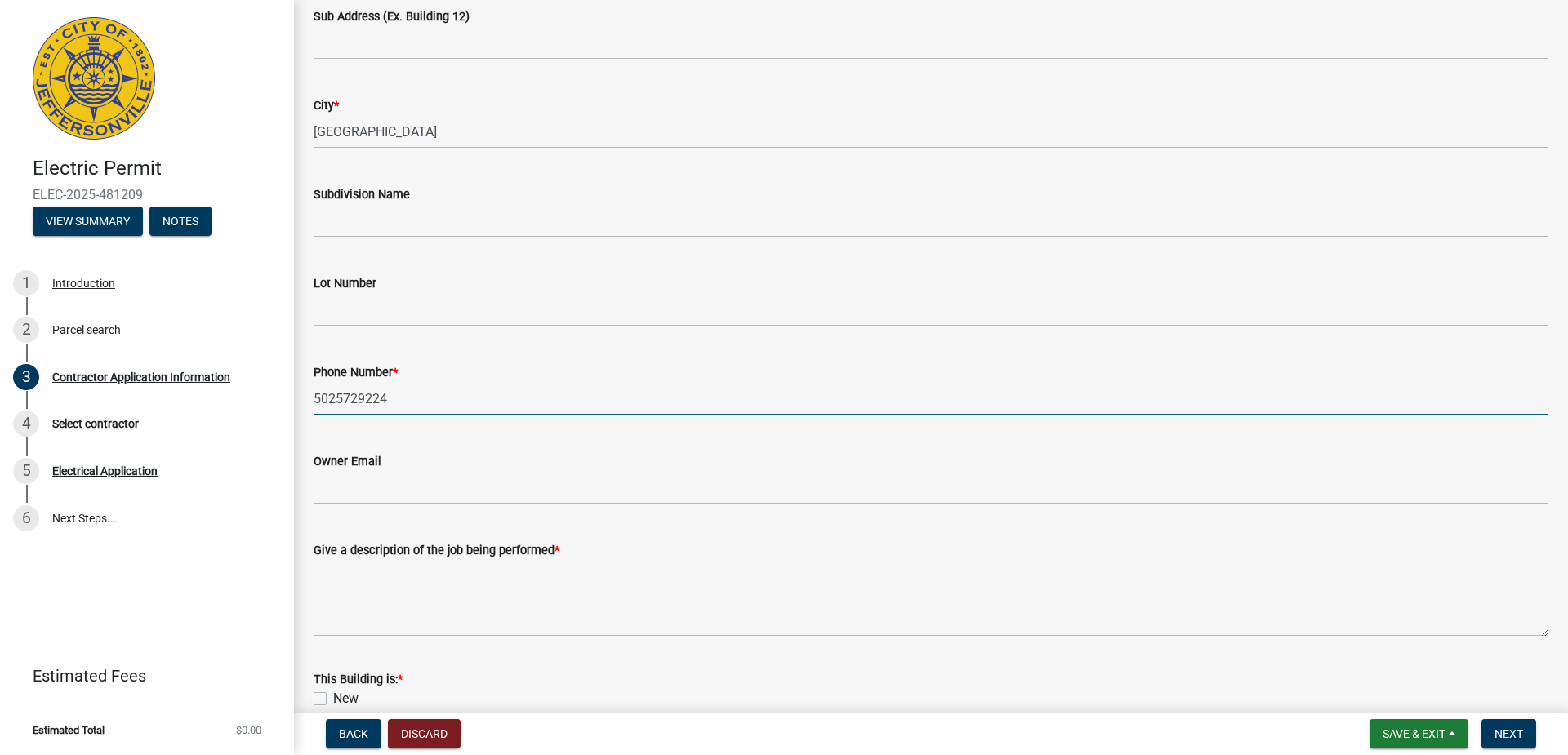
type input "5025729224"
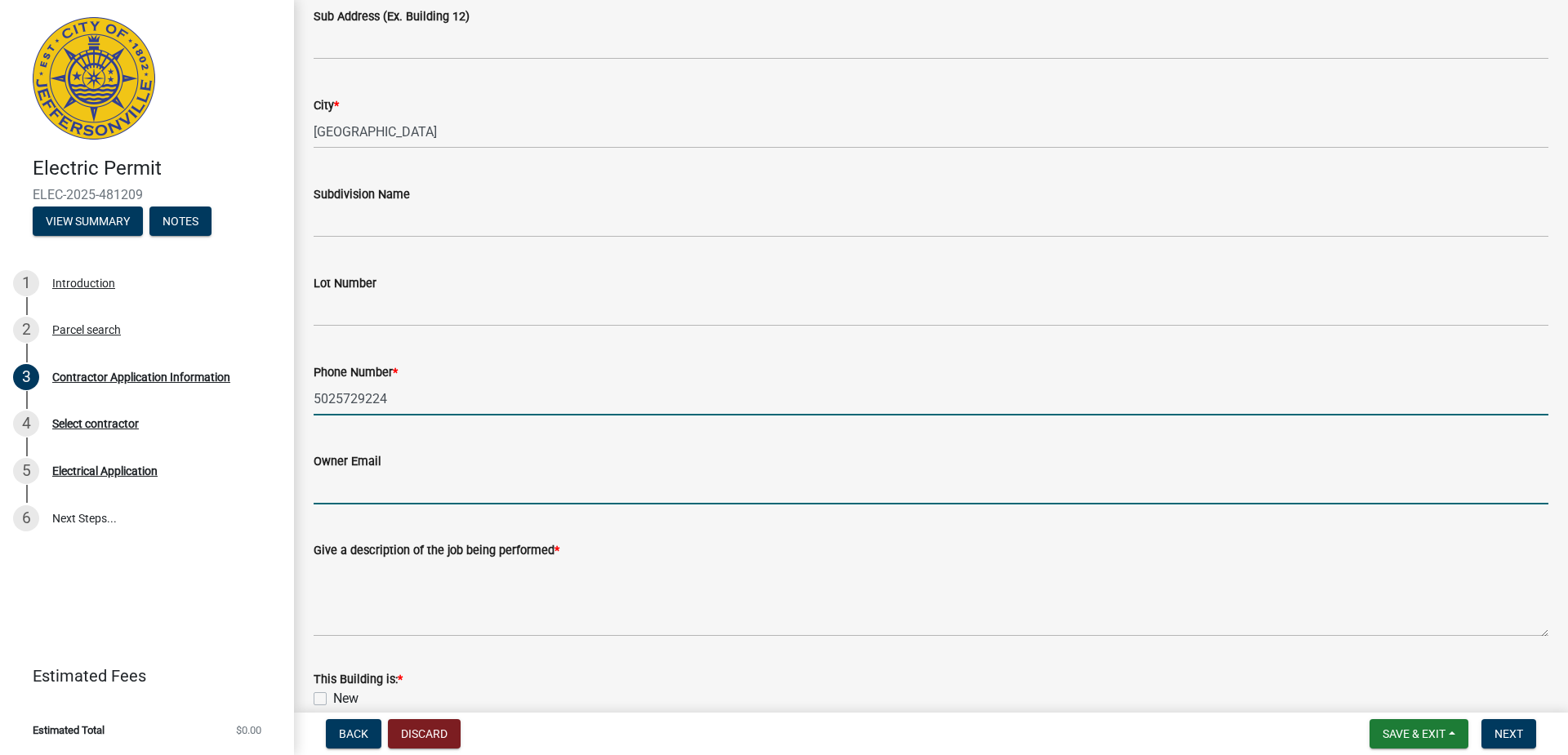
click at [318, 495] on input "Owner Email" at bounding box center [930, 487] width 1235 height 33
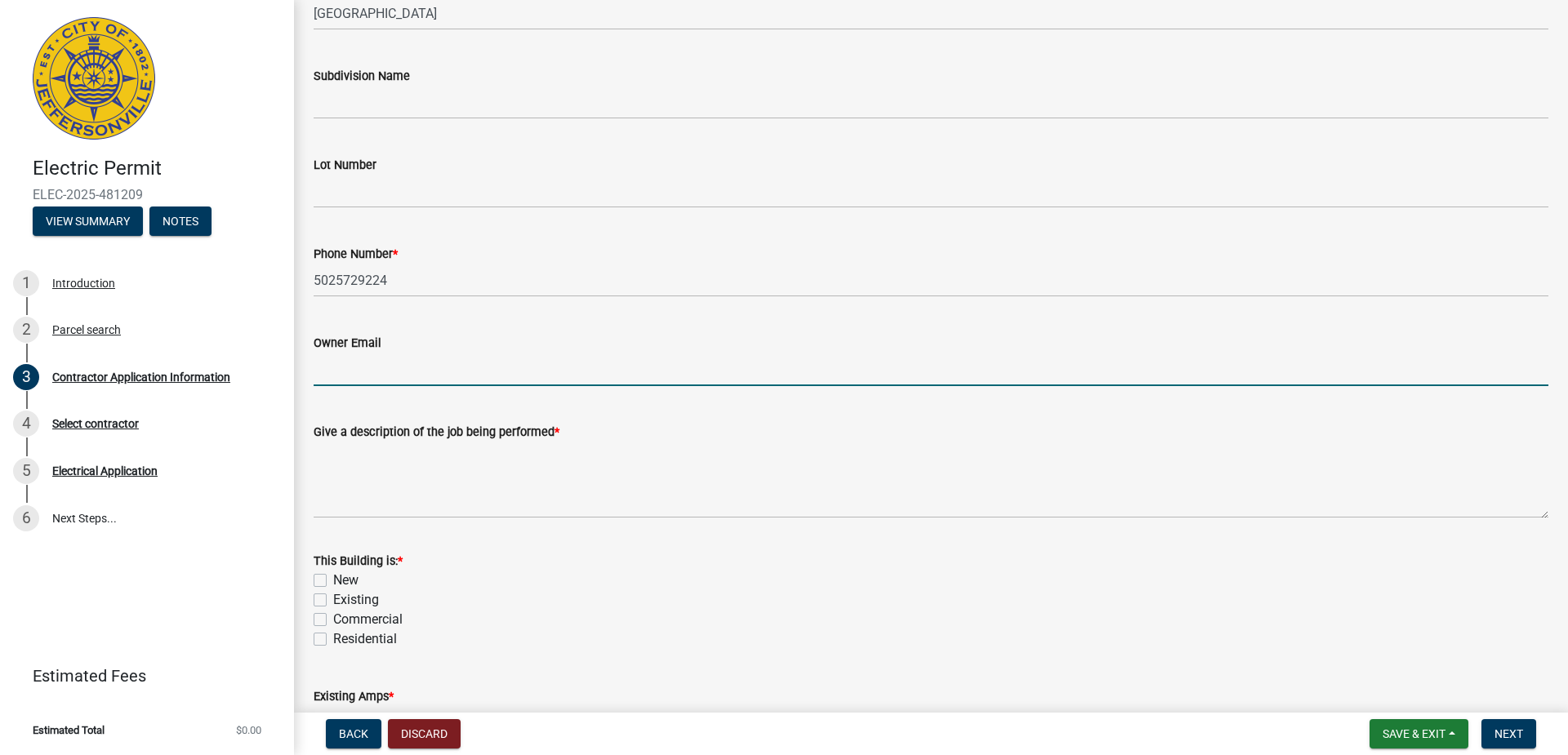
scroll to position [490, 0]
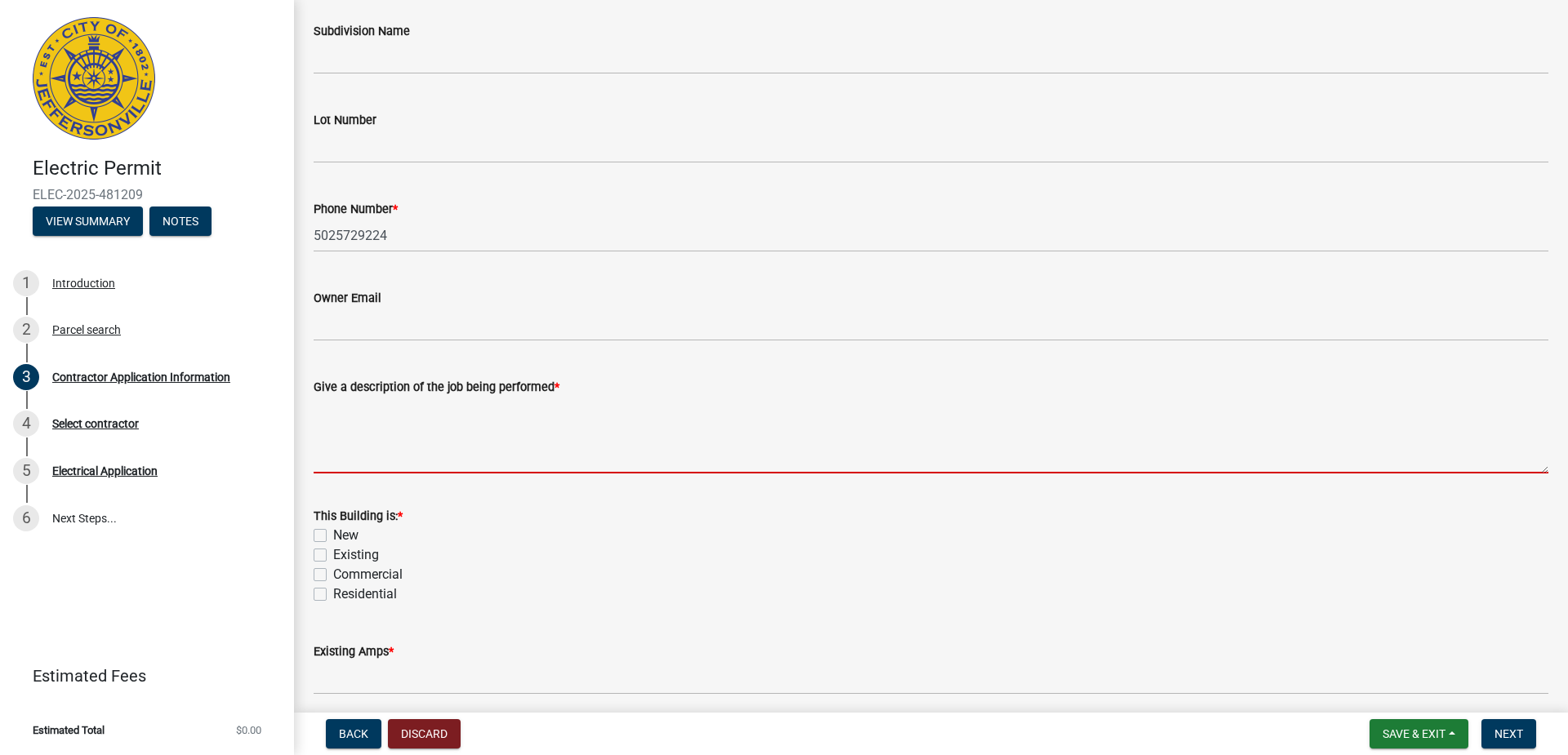
click at [353, 402] on textarea "Give a description of the job being performed *" at bounding box center [930, 434] width 1235 height 76
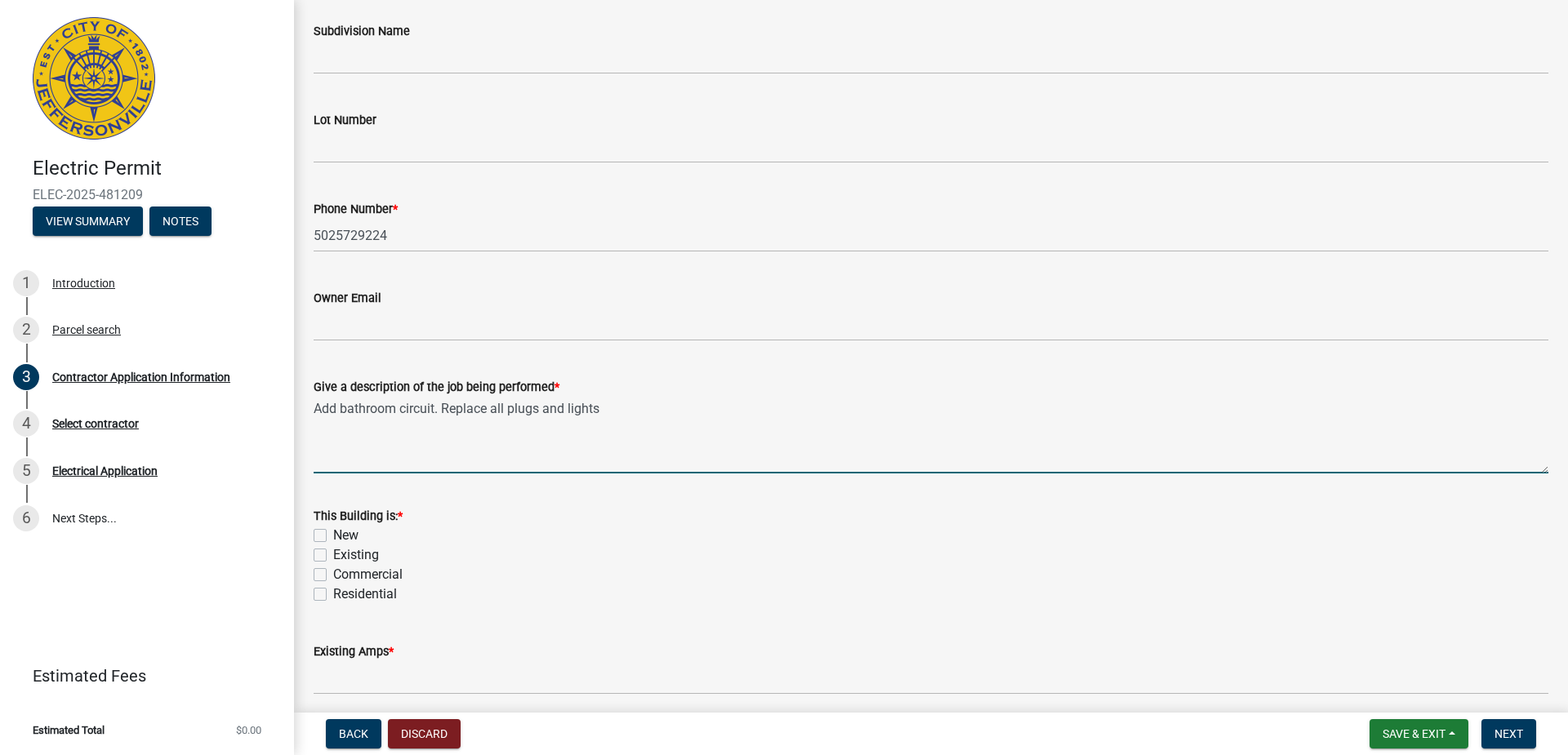
type textarea "Add bathroom circuit. Replace all plugs and lights"
click at [333, 591] on label "Residential" at bounding box center [365, 594] width 64 height 20
click at [333, 591] on input "Residential" at bounding box center [338, 589] width 10 height 10
checkbox input "true"
checkbox input "false"
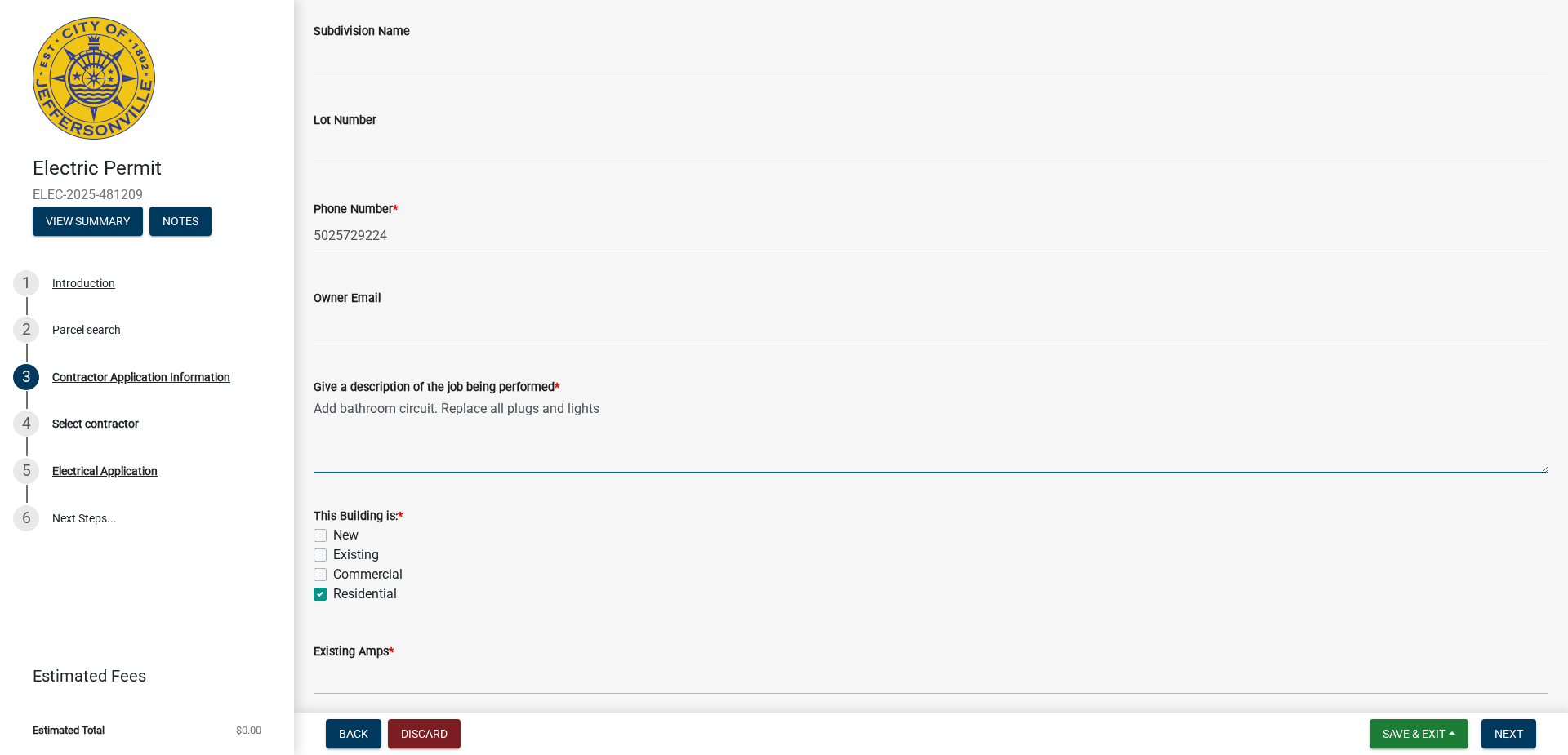
checkbox input "false"
checkbox input "true"
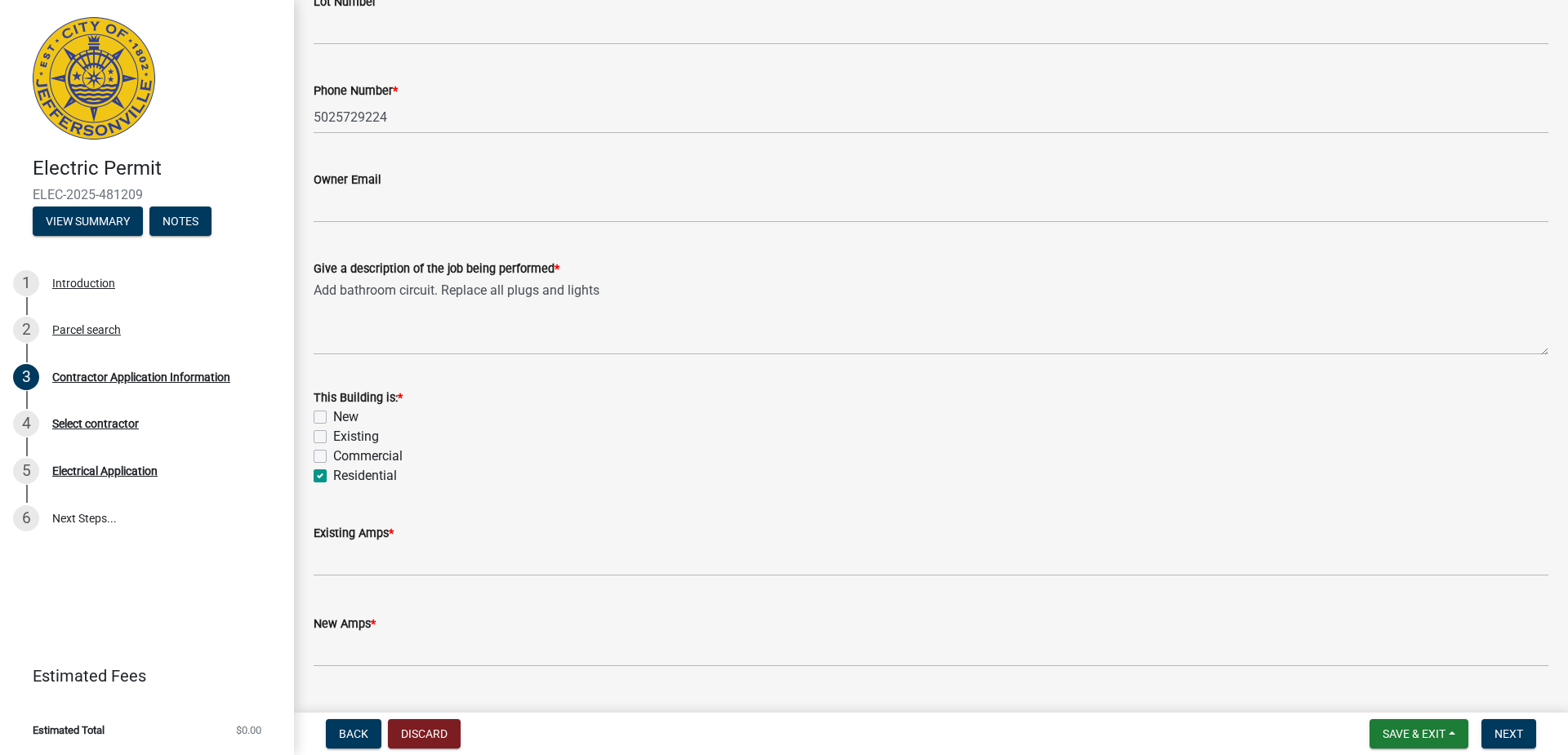
scroll to position [648, 0]
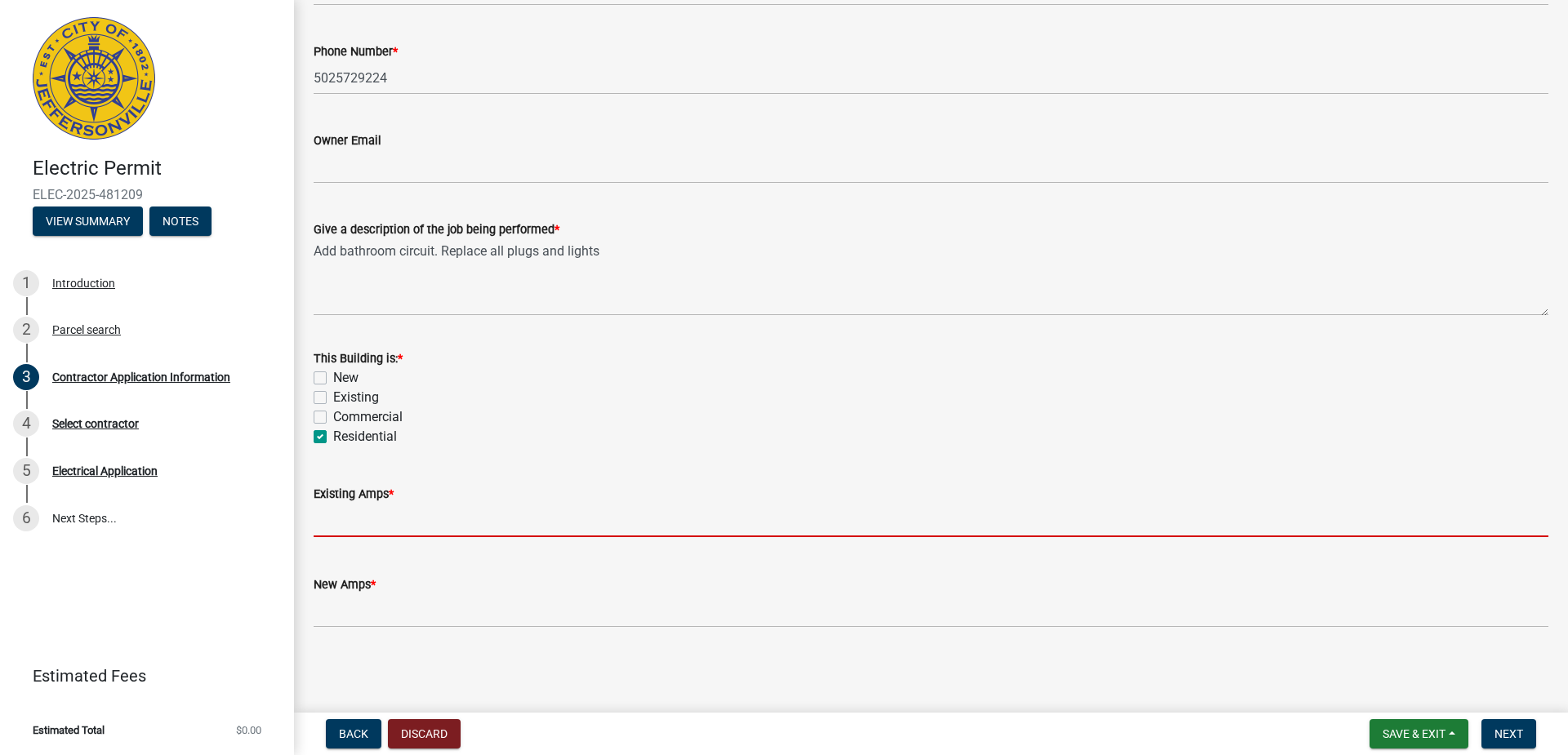
click at [419, 532] on input "text" at bounding box center [930, 520] width 1235 height 33
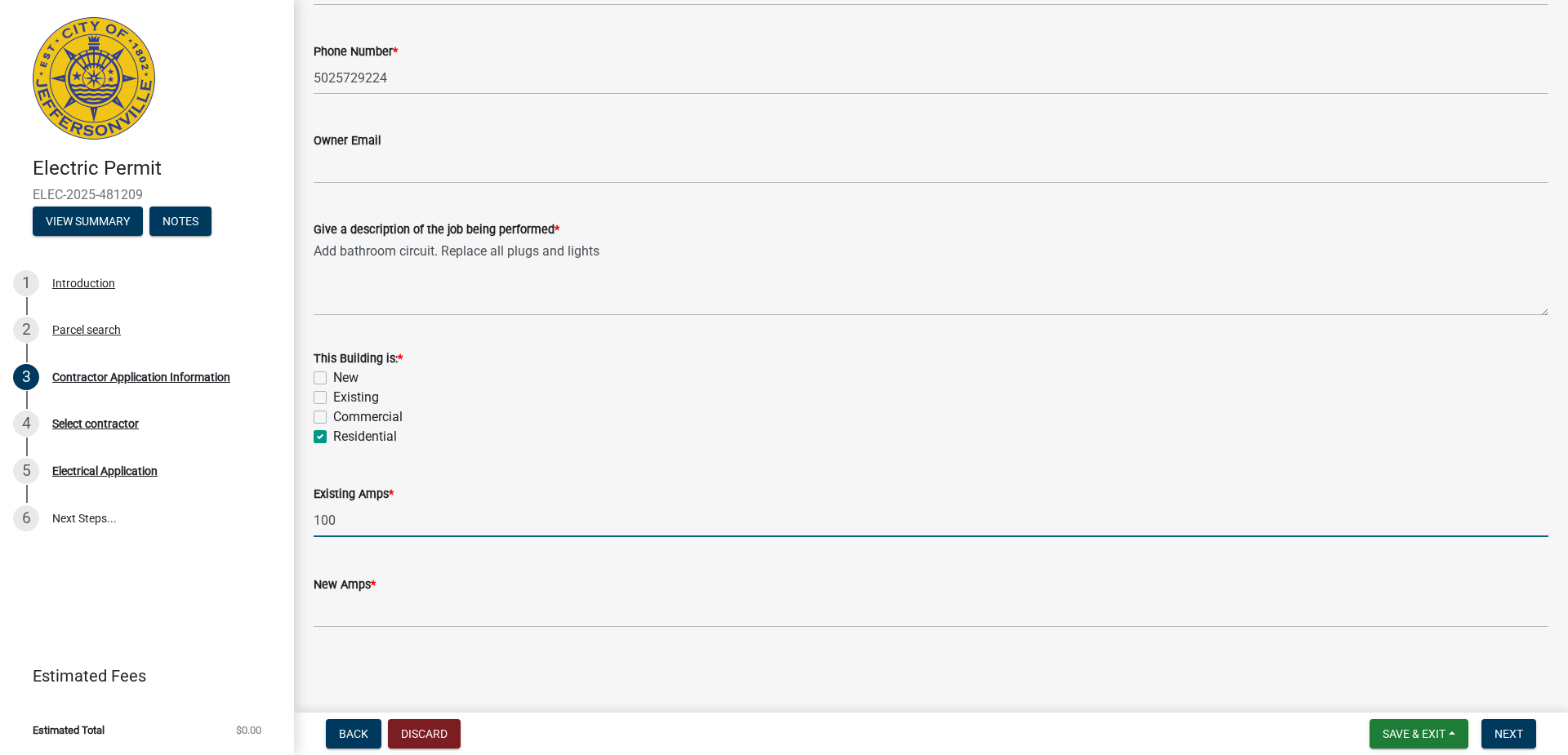
type input "100"
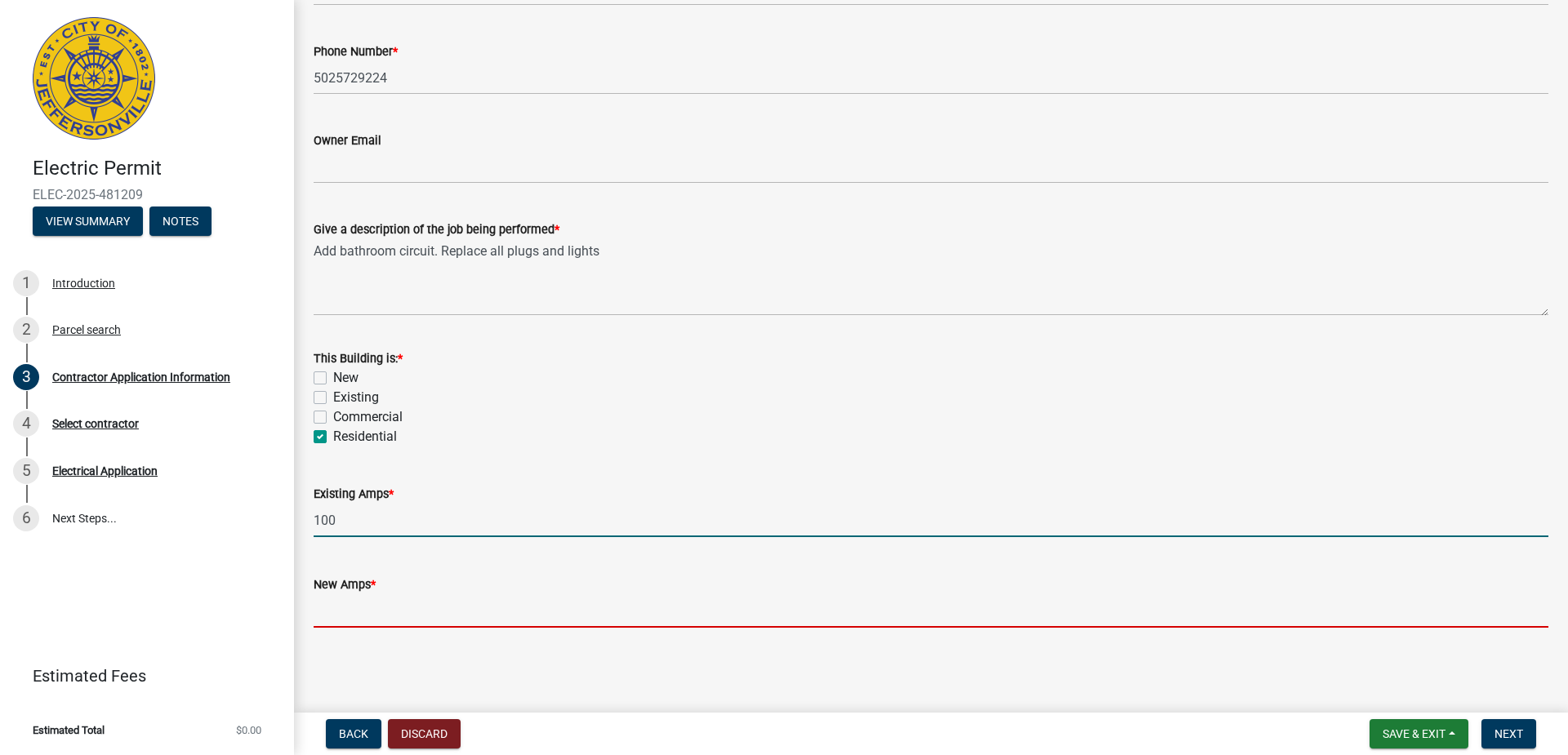
click at [393, 615] on input "text" at bounding box center [930, 611] width 1235 height 33
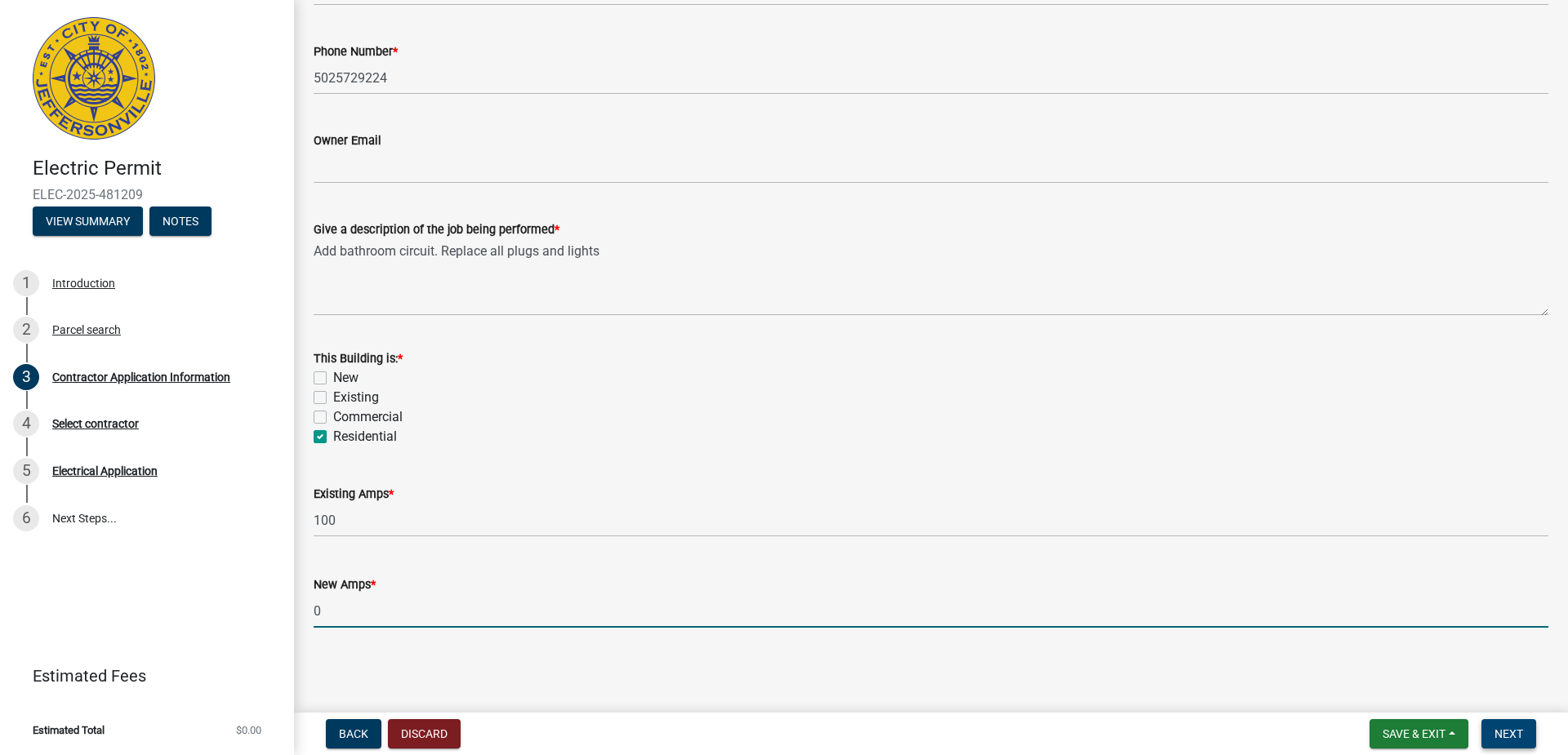
type input "0"
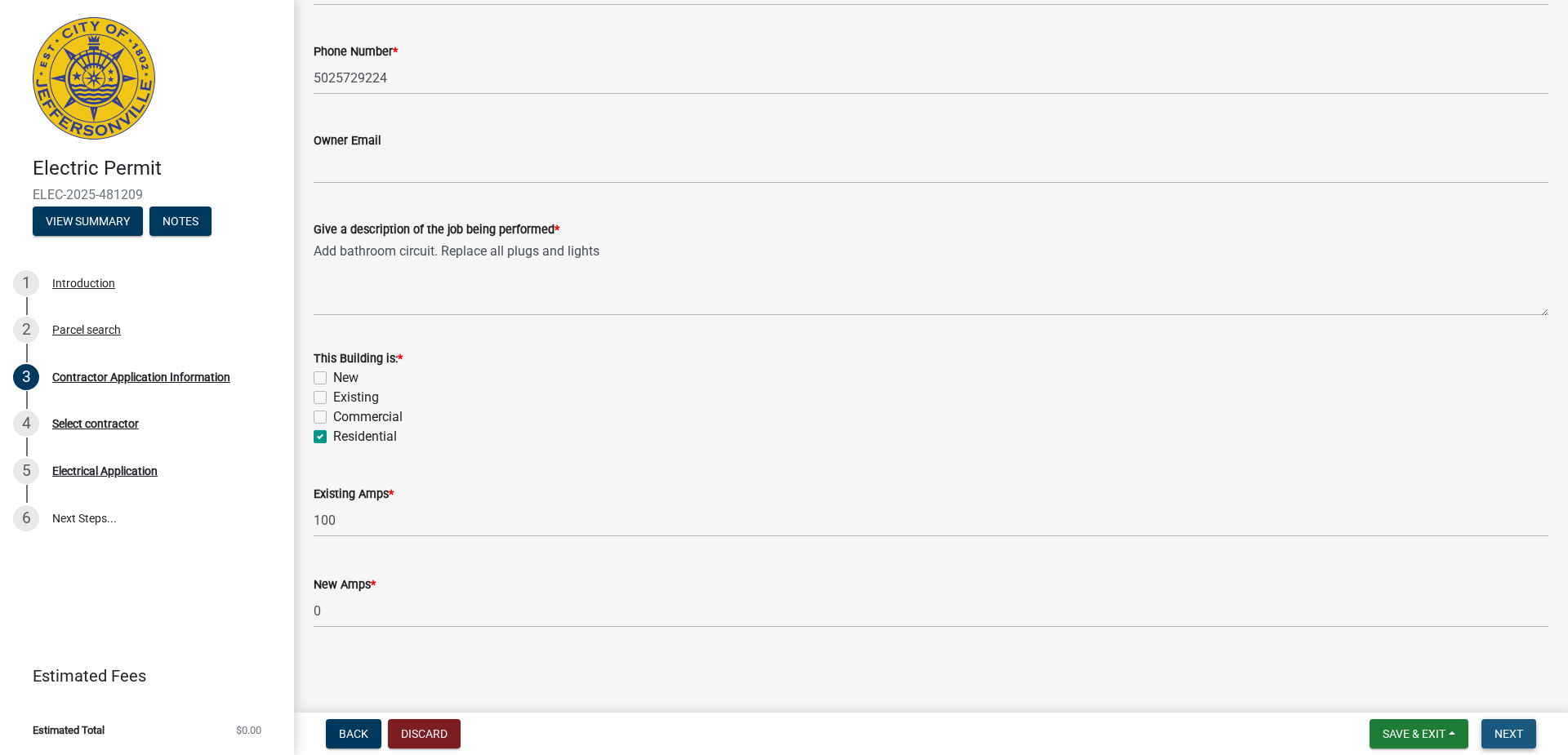
click at [1503, 721] on button "Next" at bounding box center [1509, 734] width 55 height 29
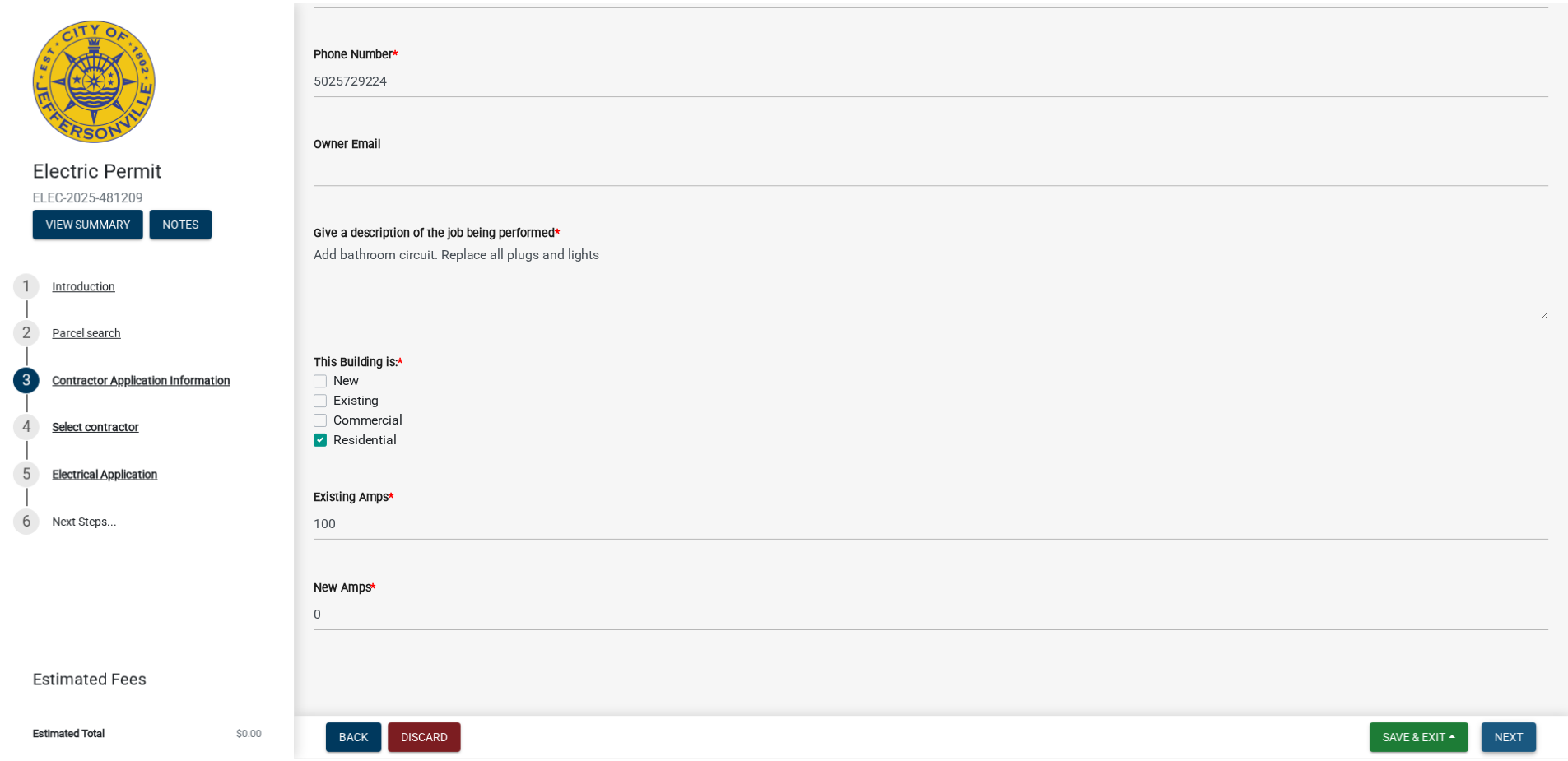
scroll to position [0, 0]
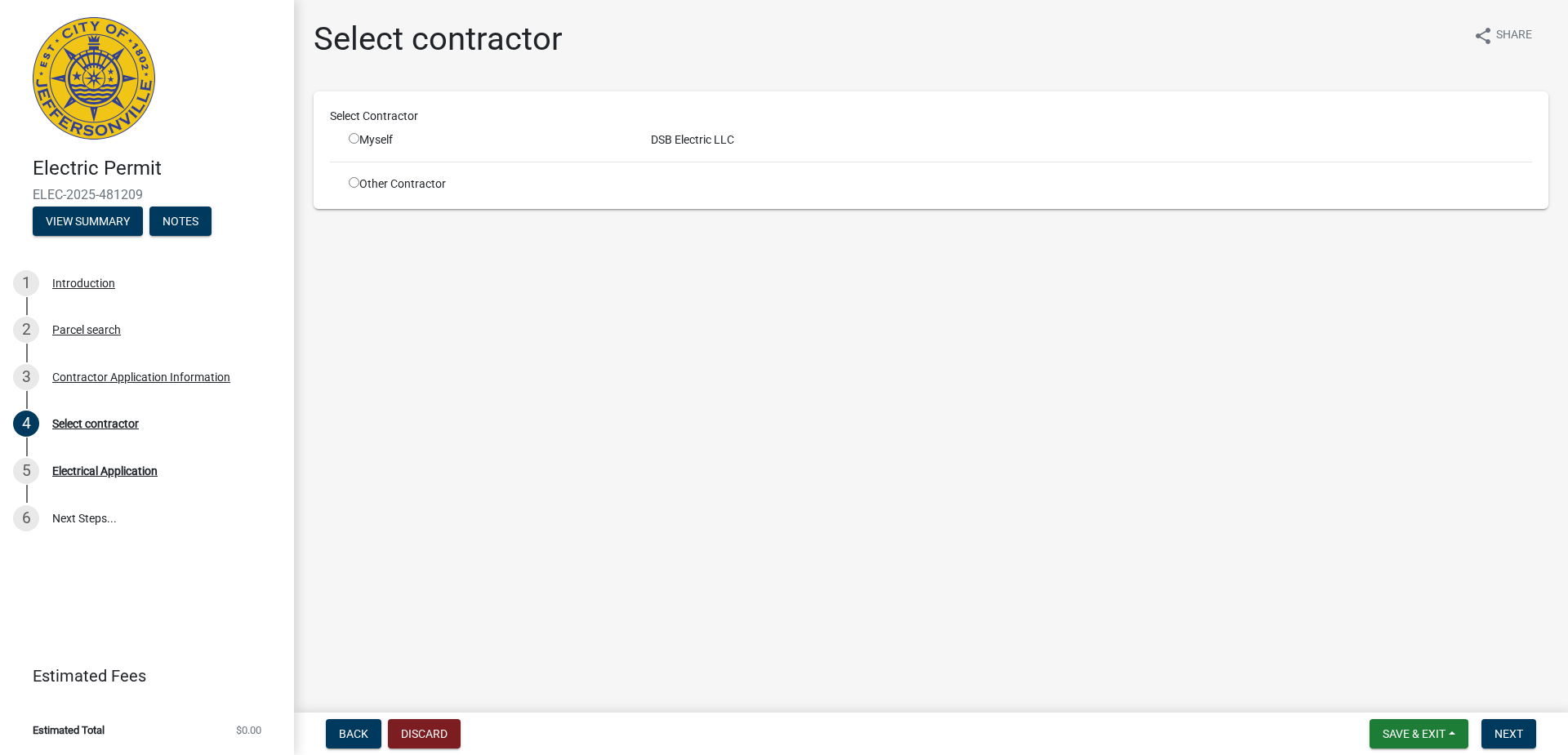
click at [355, 142] on input "radio" at bounding box center [354, 138] width 10 height 10
radio input "true"
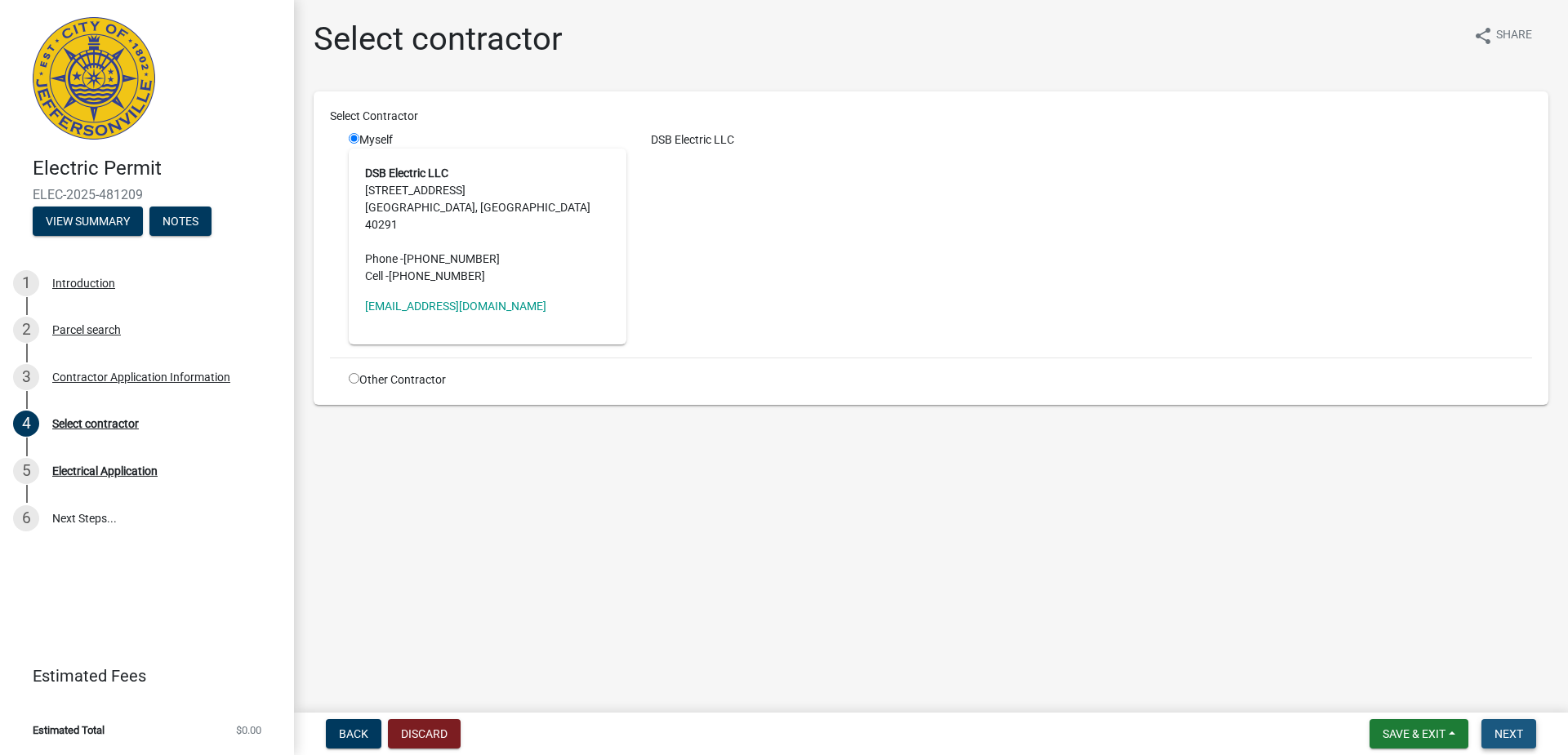
click at [1504, 732] on span "Next" at bounding box center [1508, 734] width 28 height 13
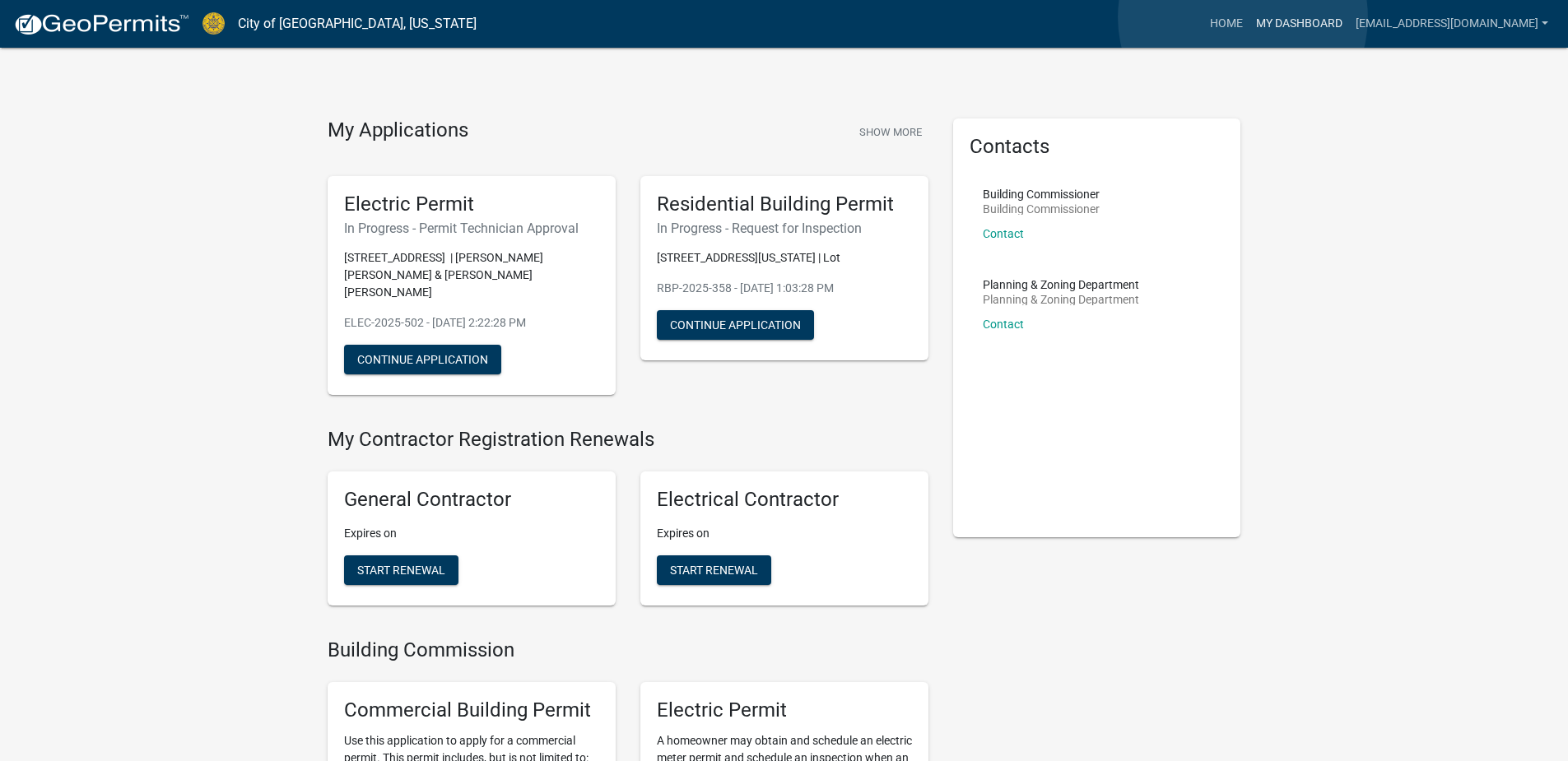
click at [1250, 17] on link "My Dashboard" at bounding box center [1299, 24] width 99 height 31
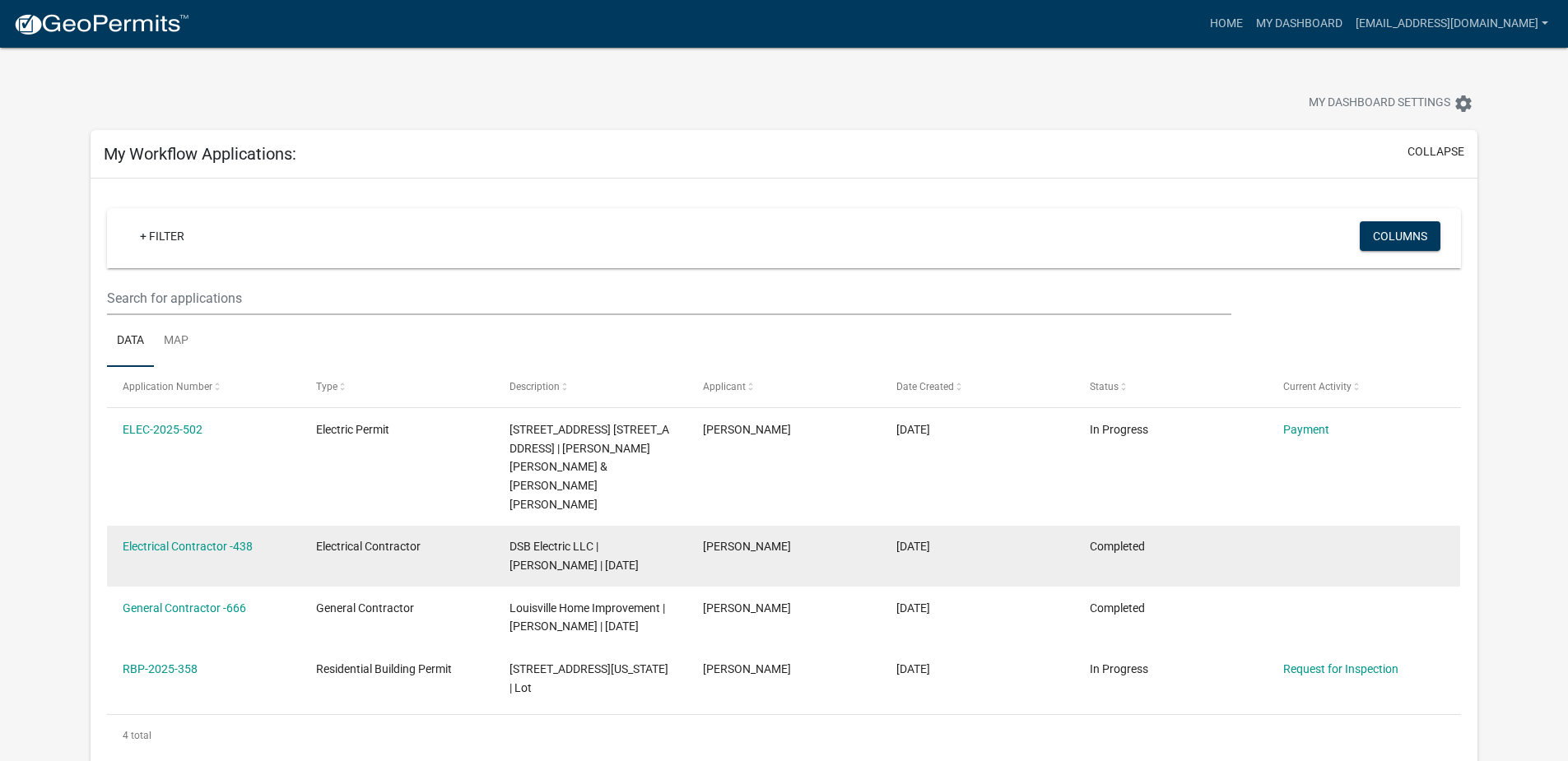
scroll to position [82, 0]
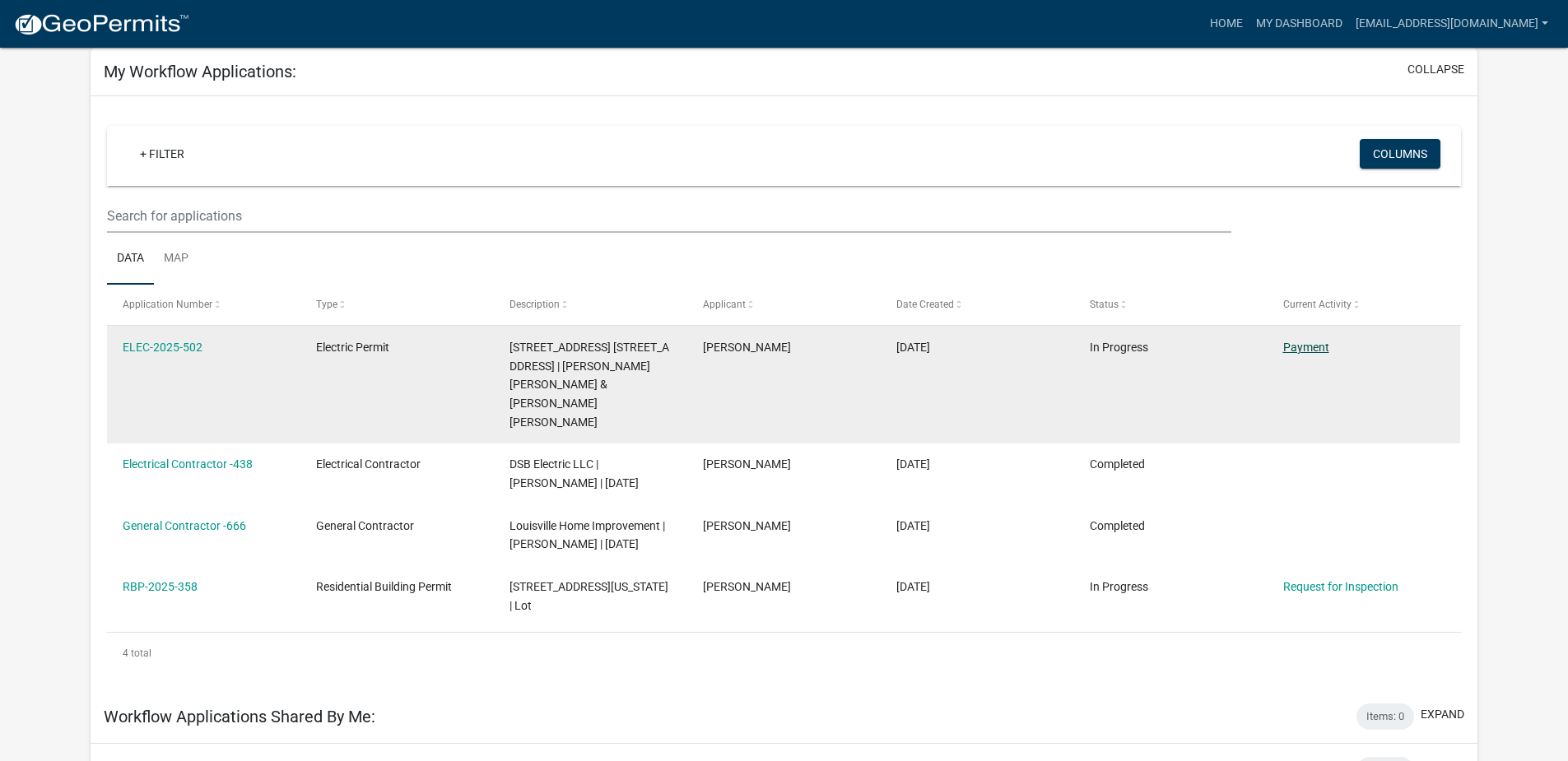
click at [1296, 341] on link "Payment" at bounding box center [1306, 347] width 46 height 13
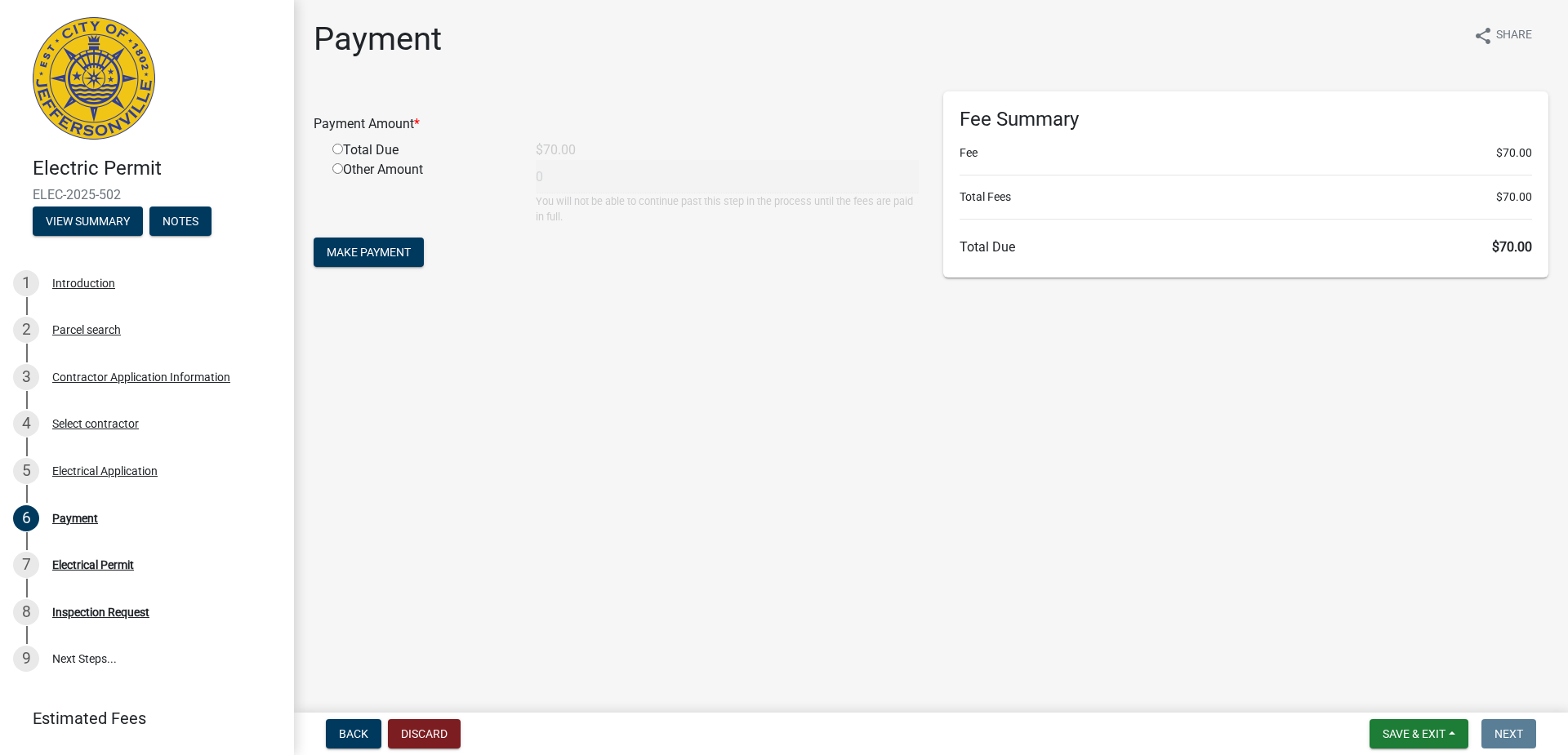
drag, startPoint x: 340, startPoint y: 149, endPoint x: 354, endPoint y: 148, distance: 14.0
click at [340, 148] on input "radio" at bounding box center [337, 148] width 10 height 10
radio input "true"
type input "70"
click at [415, 247] on button "Make Payment" at bounding box center [368, 252] width 110 height 29
